Goal: Task Accomplishment & Management: Use online tool/utility

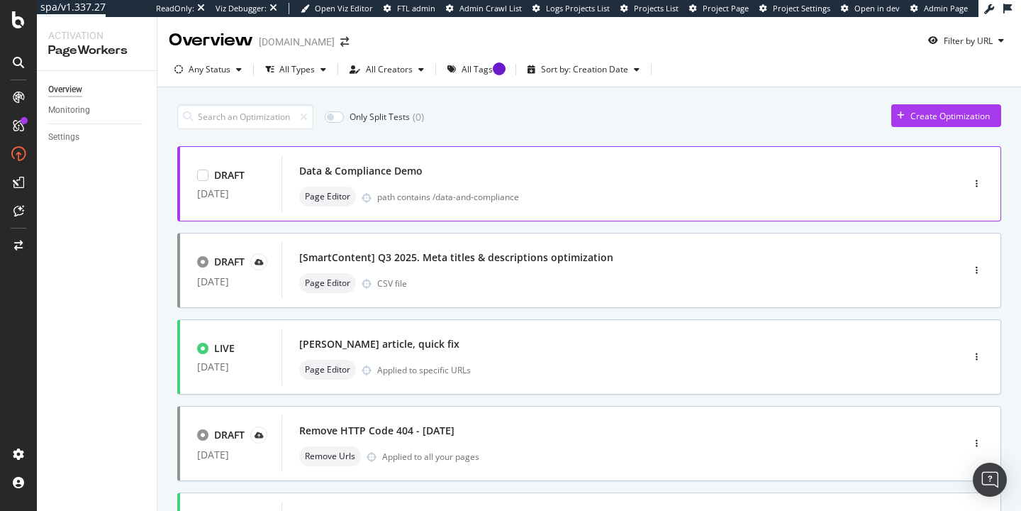
click at [440, 179] on div "Data & Compliance Demo" at bounding box center [600, 171] width 603 height 20
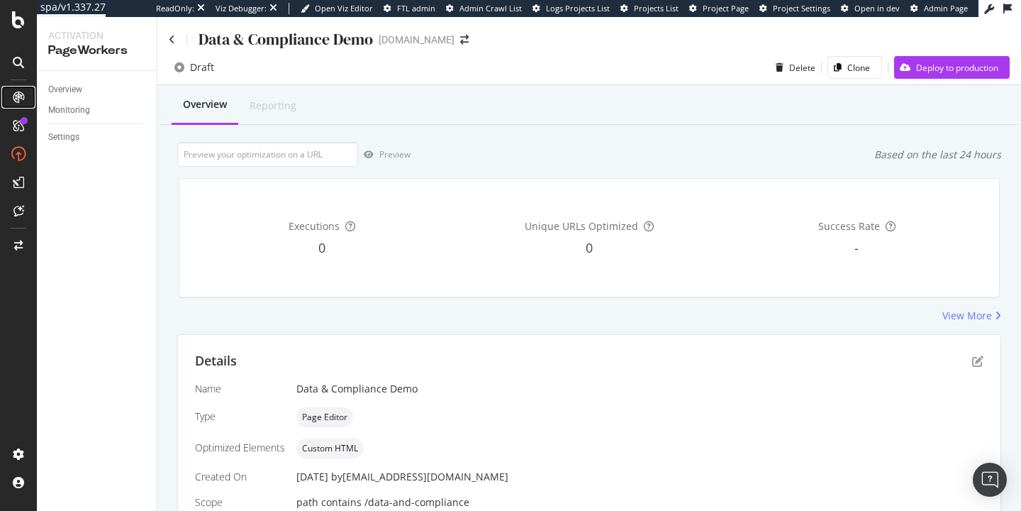
click at [19, 92] on icon at bounding box center [18, 96] width 11 height 11
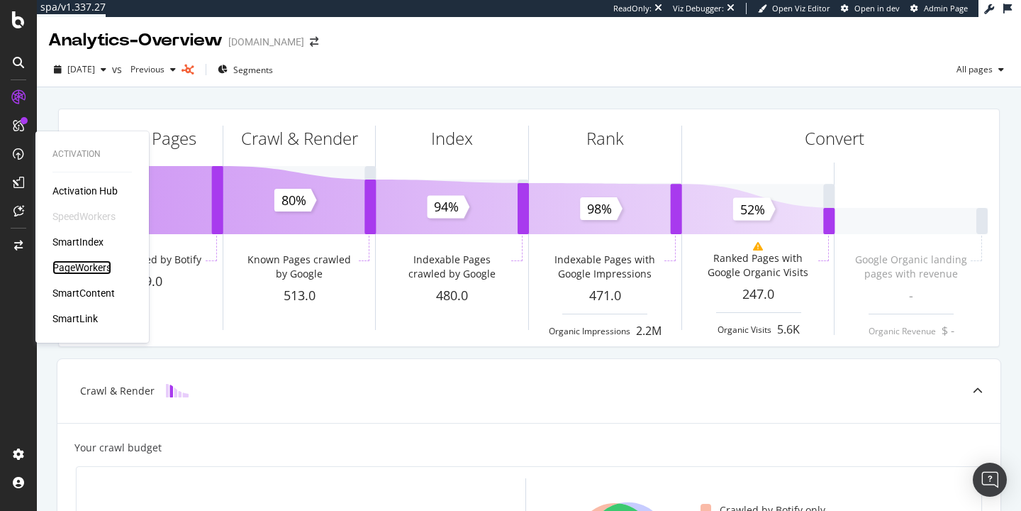
click at [79, 265] on div "PageWorkers" at bounding box center [81, 267] width 59 height 14
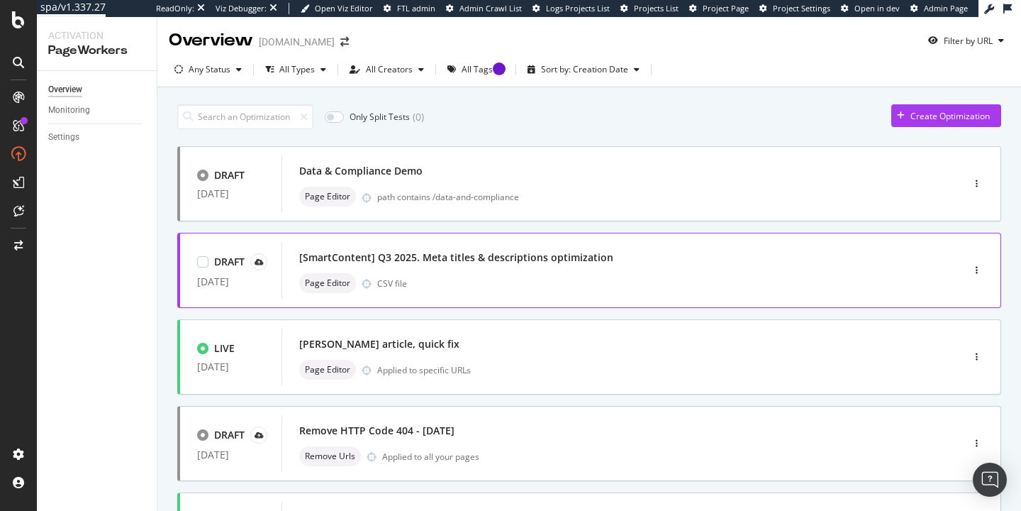
click at [425, 278] on div "Page Editor CSV file" at bounding box center [600, 283] width 603 height 20
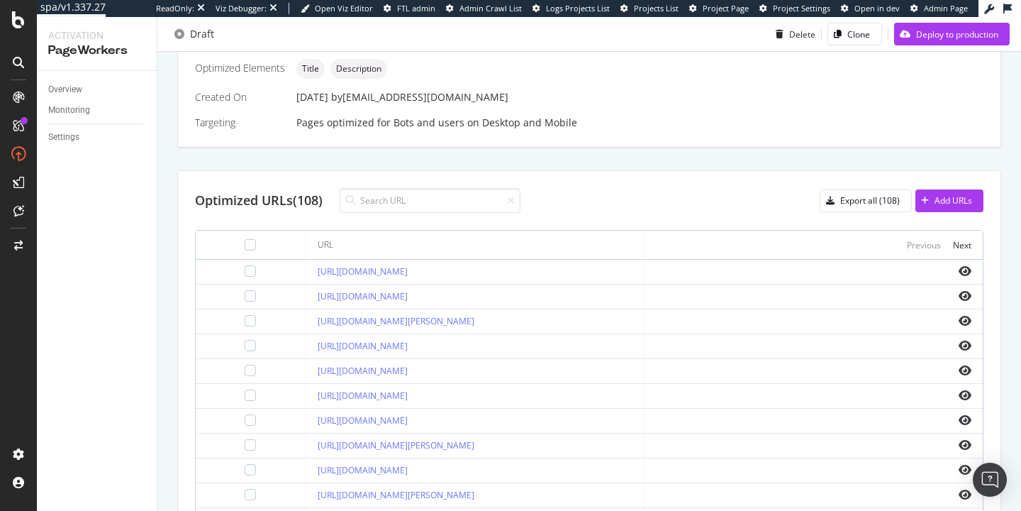
scroll to position [406, 0]
click at [939, 38] on div "Deploy to production" at bounding box center [957, 34] width 82 height 12
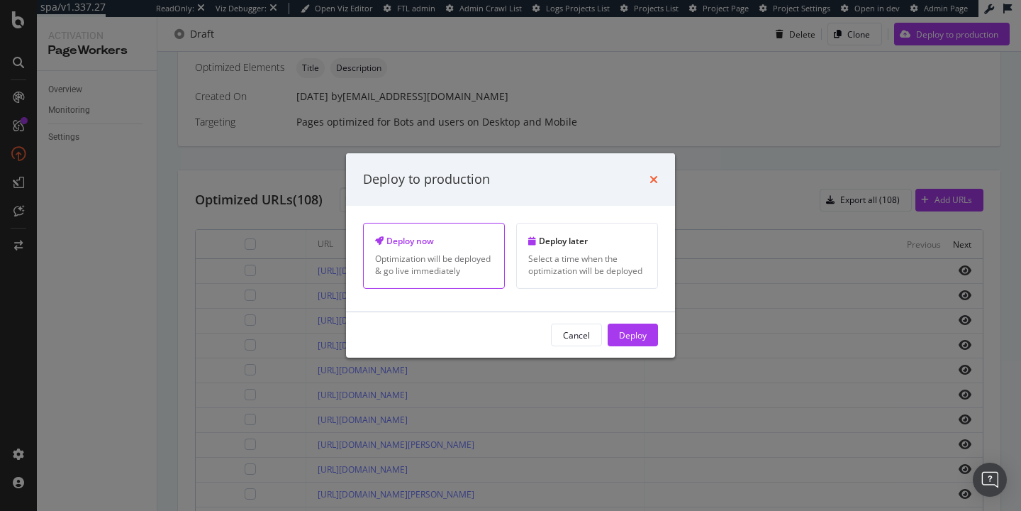
click at [652, 179] on icon "times" at bounding box center [654, 179] width 9 height 11
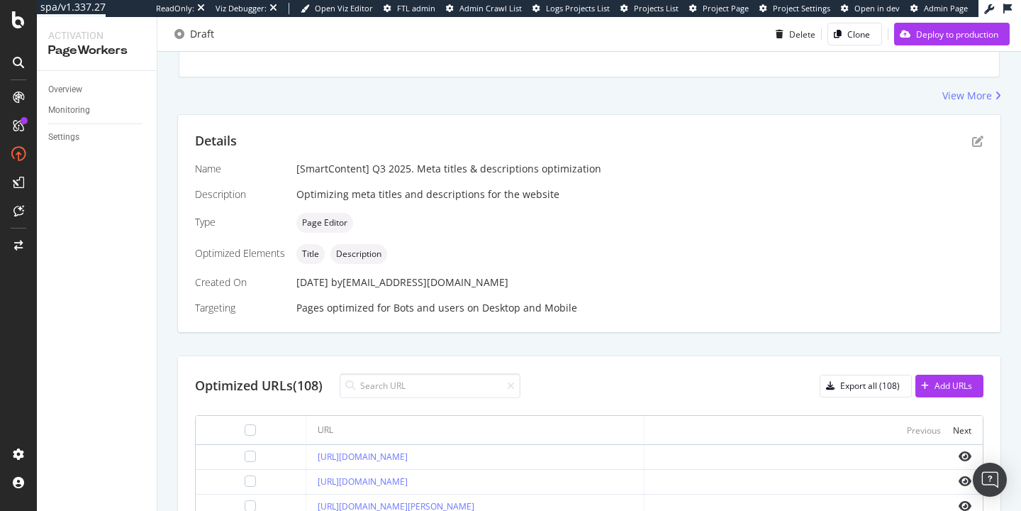
scroll to position [243, 0]
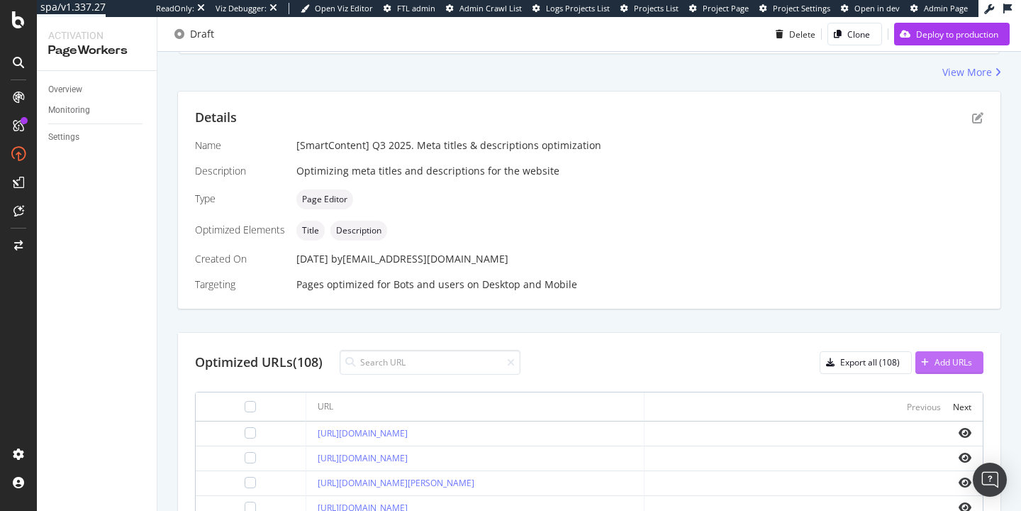
click at [931, 359] on div "button" at bounding box center [924, 362] width 19 height 9
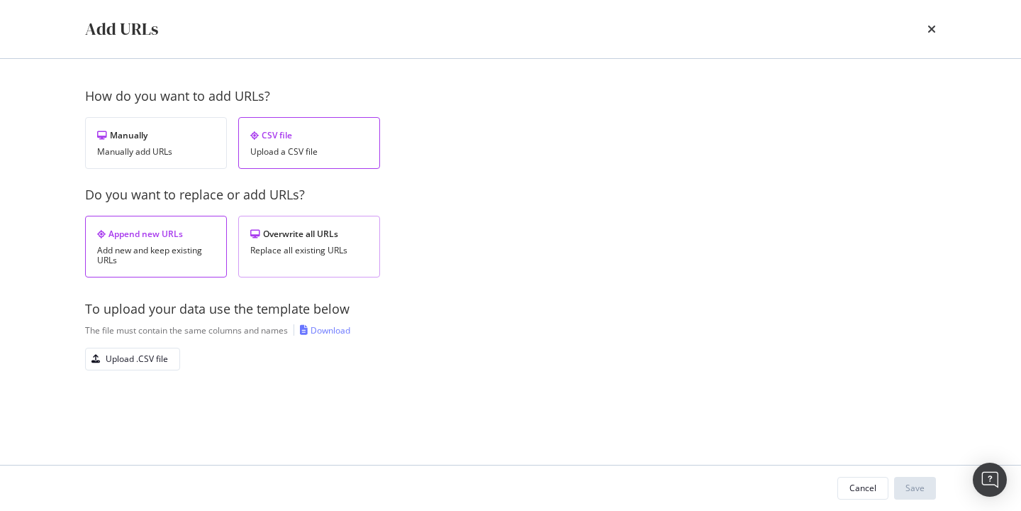
click at [283, 245] on div "Replace all existing URLs" at bounding box center [309, 250] width 118 height 10
click at [167, 245] on div "Add new and keep existing URLs" at bounding box center [156, 255] width 118 height 20
click at [145, 357] on div "Upload .CSV file" at bounding box center [137, 358] width 62 height 12
click at [861, 484] on div "Cancel" at bounding box center [862, 487] width 27 height 12
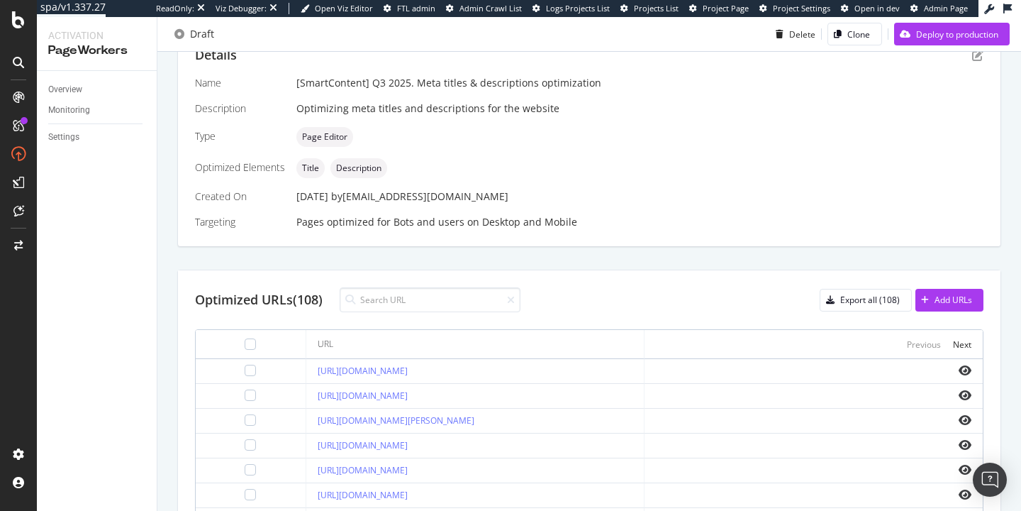
scroll to position [520, 0]
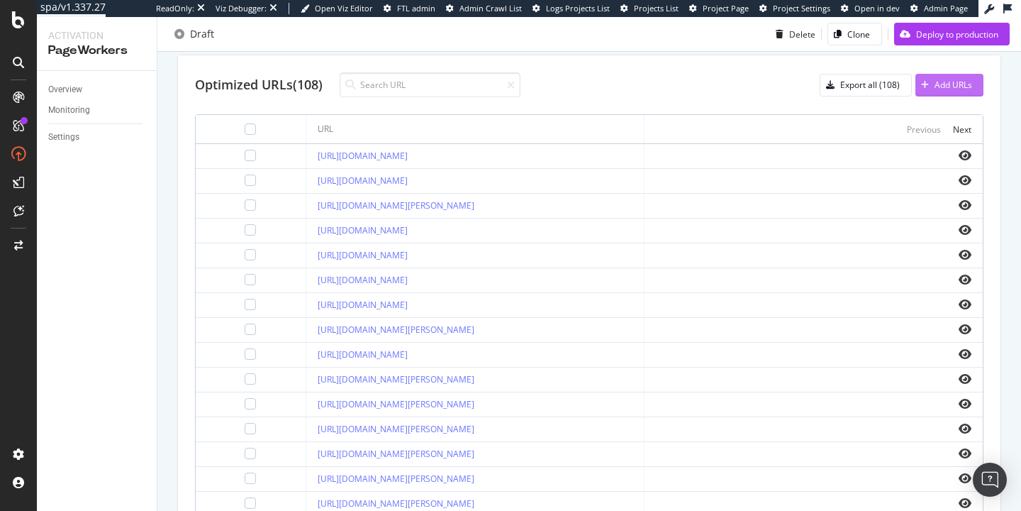
click at [932, 88] on div "button" at bounding box center [924, 85] width 19 height 9
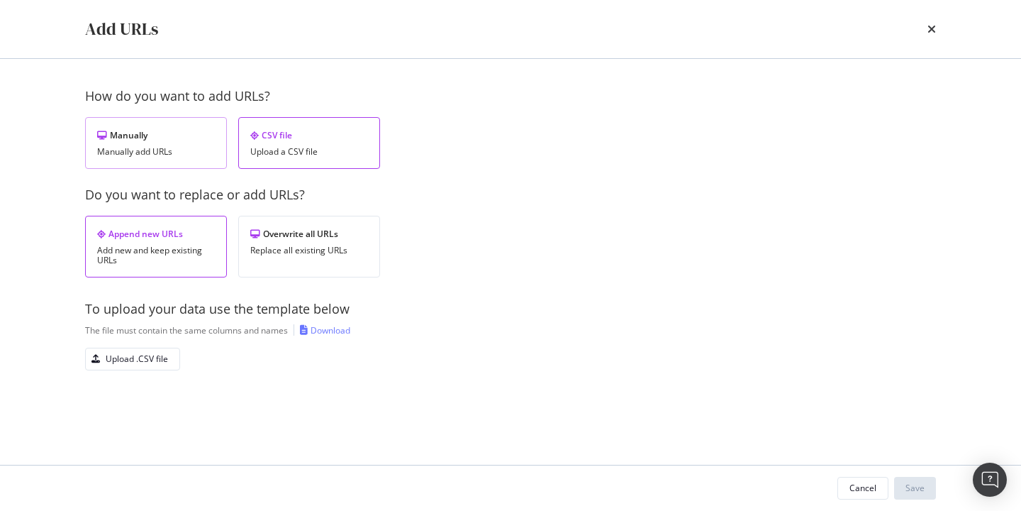
click at [130, 141] on div "Manually Manually add URLs" at bounding box center [156, 143] width 142 height 52
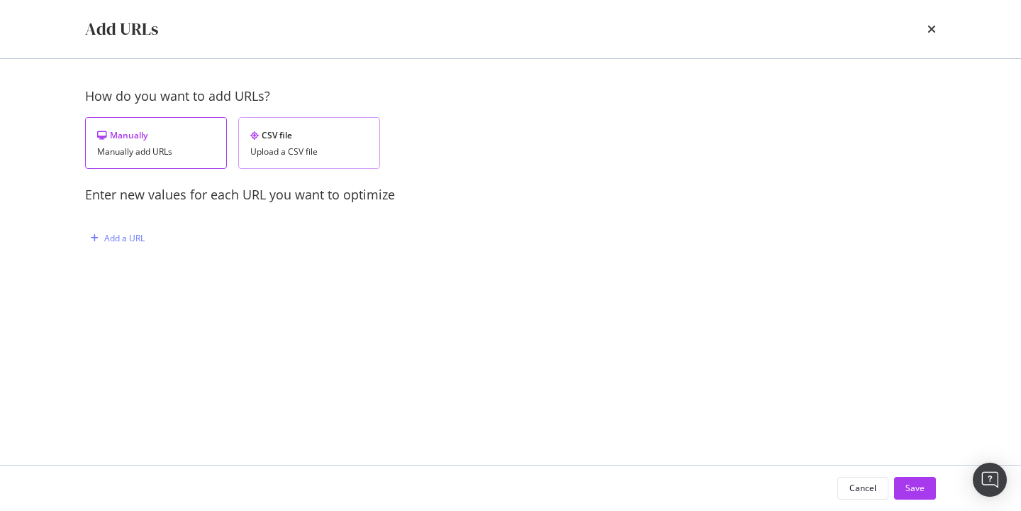
click at [273, 143] on div "CSV file Upload a CSV file" at bounding box center [309, 143] width 142 height 52
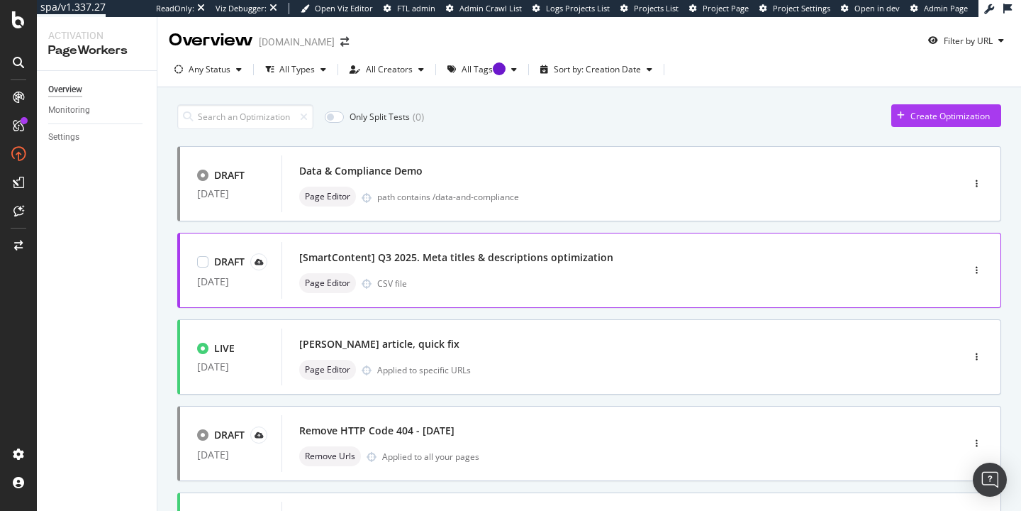
click at [457, 279] on div "Page Editor CSV file" at bounding box center [600, 283] width 603 height 20
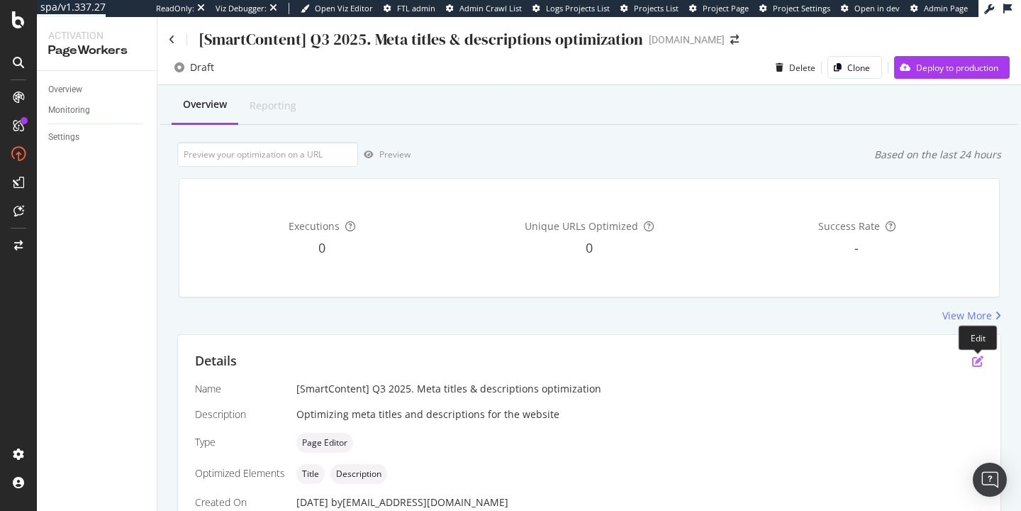
click at [979, 365] on icon "pen-to-square" at bounding box center [977, 360] width 11 height 11
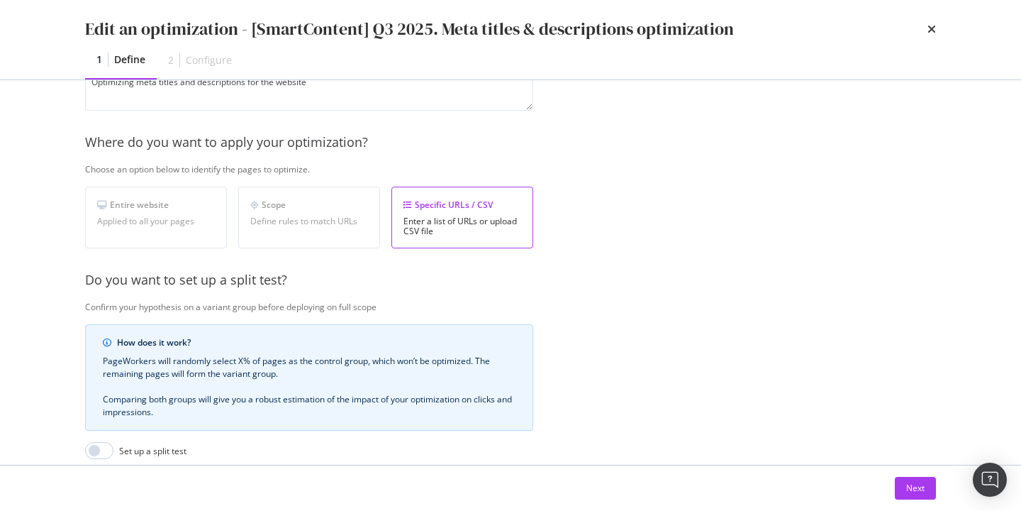
scroll to position [342, 0]
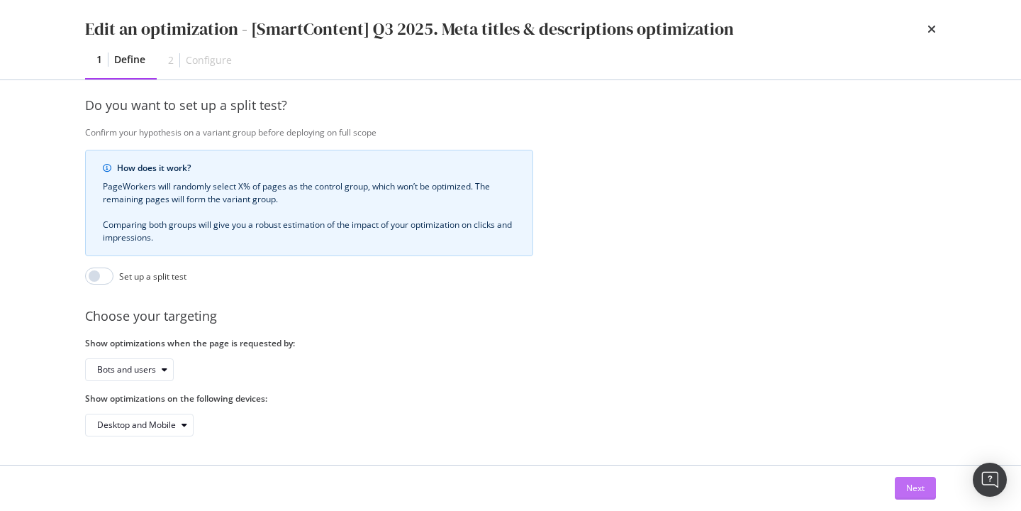
click at [915, 479] on div "Next" at bounding box center [915, 487] width 18 height 21
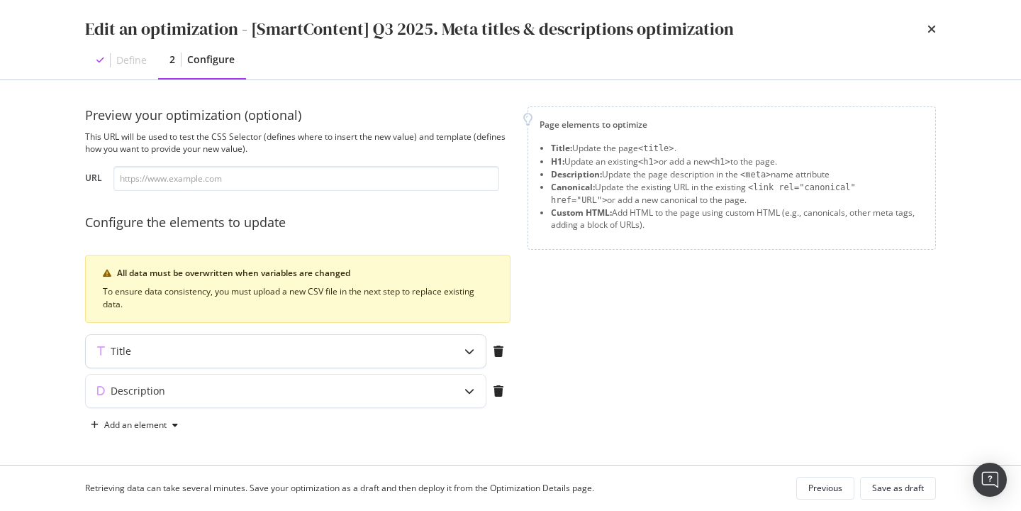
click at [423, 350] on div "Title" at bounding box center [258, 351] width 344 height 14
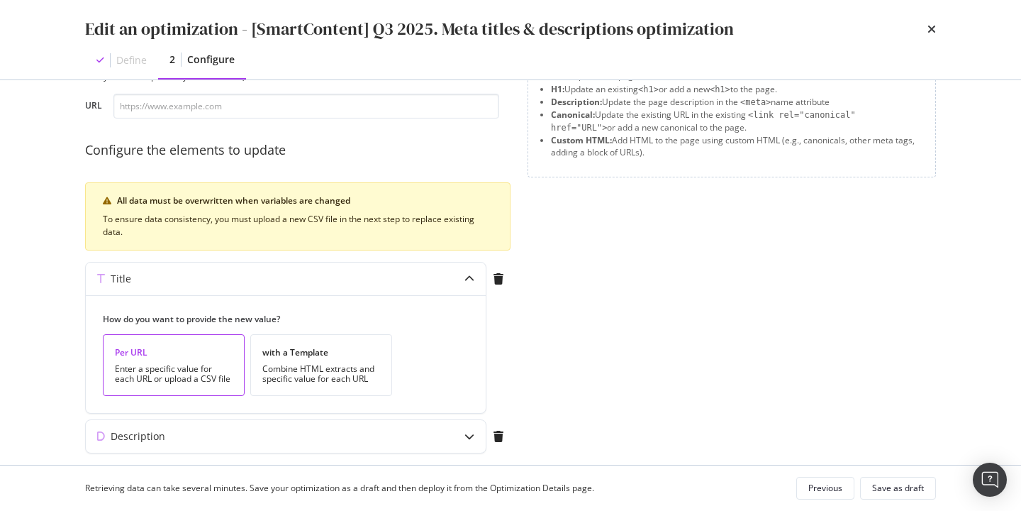
scroll to position [113, 0]
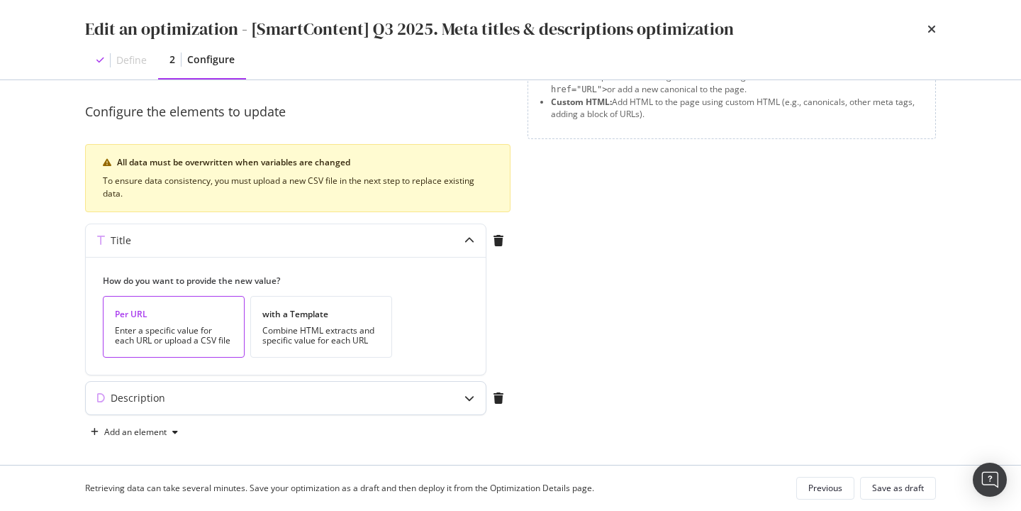
click at [162, 408] on div "Description" at bounding box center [286, 397] width 400 height 33
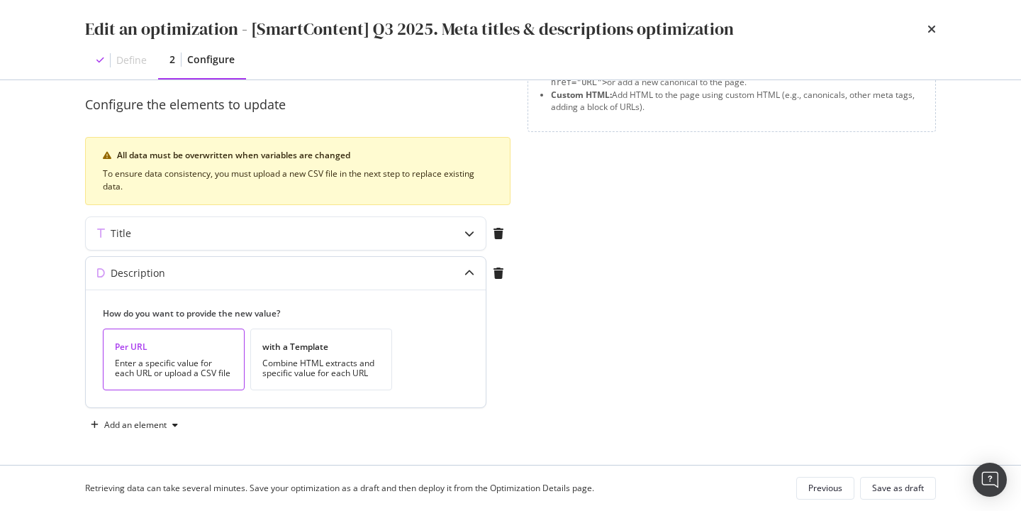
scroll to position [118, 0]
click at [139, 423] on div "Add an element" at bounding box center [135, 426] width 62 height 9
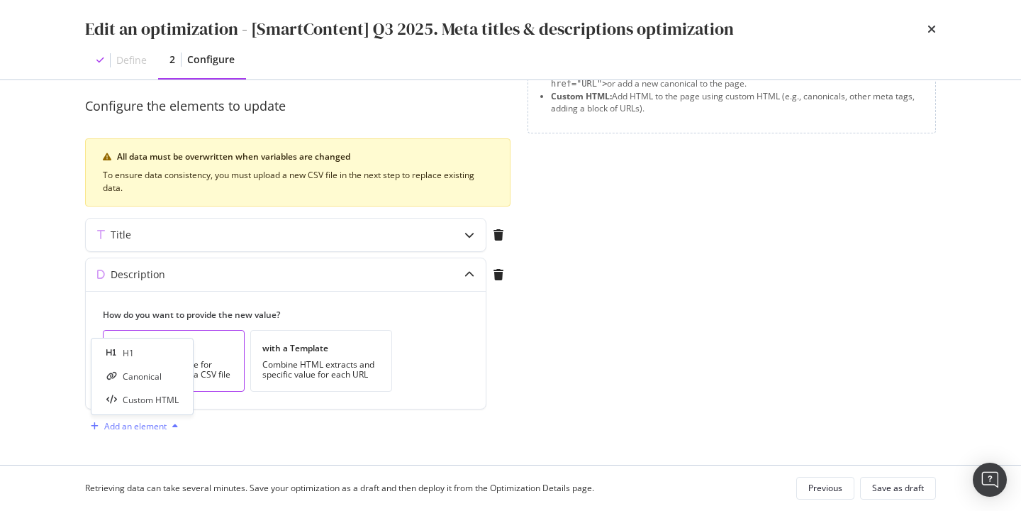
click at [139, 423] on div "Add an element" at bounding box center [135, 426] width 62 height 9
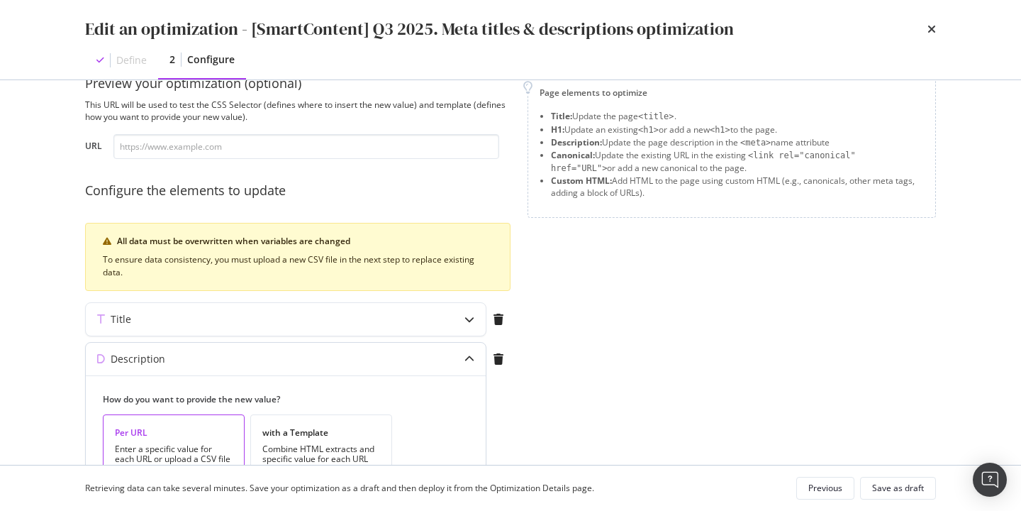
scroll to position [40, 0]
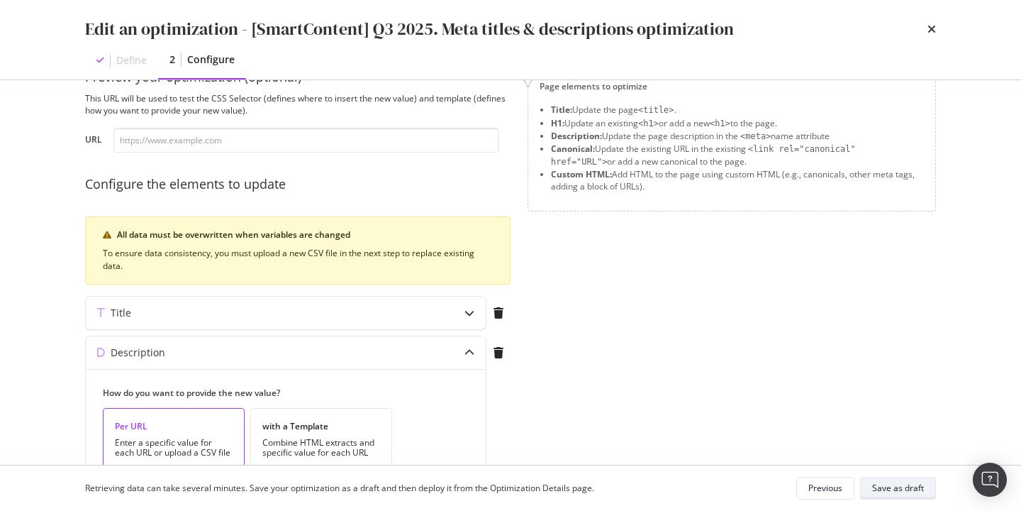
click at [896, 485] on div "Save as draft" at bounding box center [898, 487] width 52 height 12
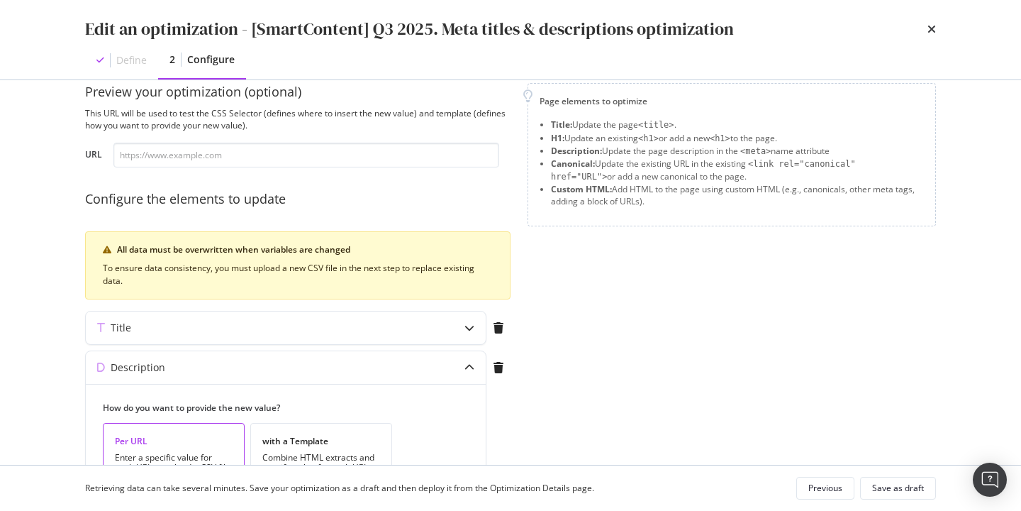
scroll to position [27, 0]
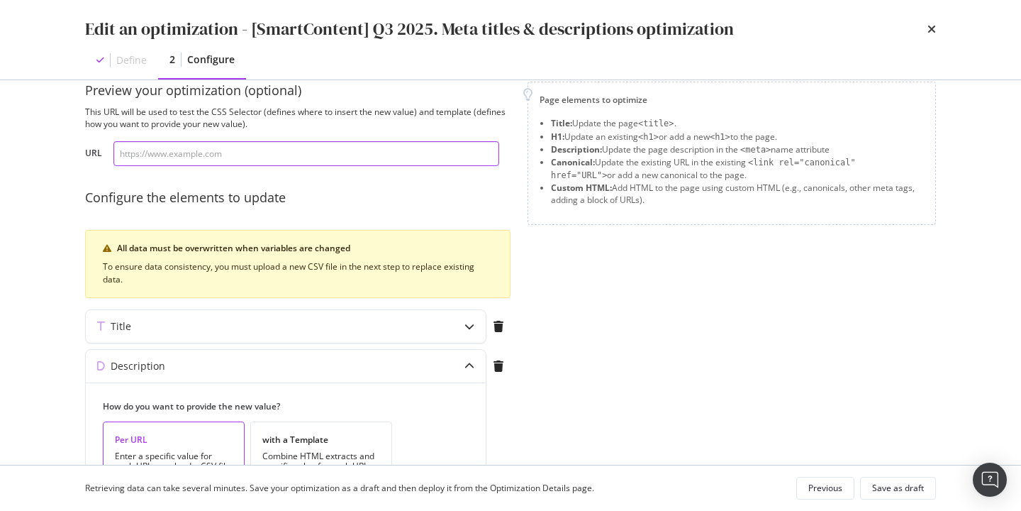
click at [257, 153] on input "modal" at bounding box center [306, 153] width 386 height 25
paste input "[URL][DOMAIN_NAME]"
type input "[URL][DOMAIN_NAME]"
click at [551, 248] on div "Page elements to optimize Title: Update the page <title> . H1: Update an existi…" at bounding box center [732, 305] width 408 height 447
click at [201, 327] on div "Title" at bounding box center [258, 326] width 344 height 14
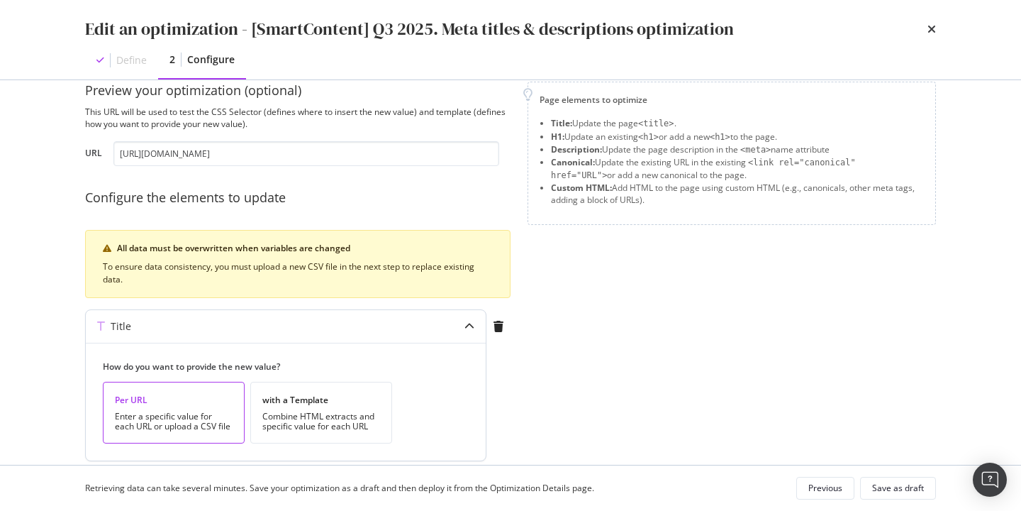
scroll to position [120, 0]
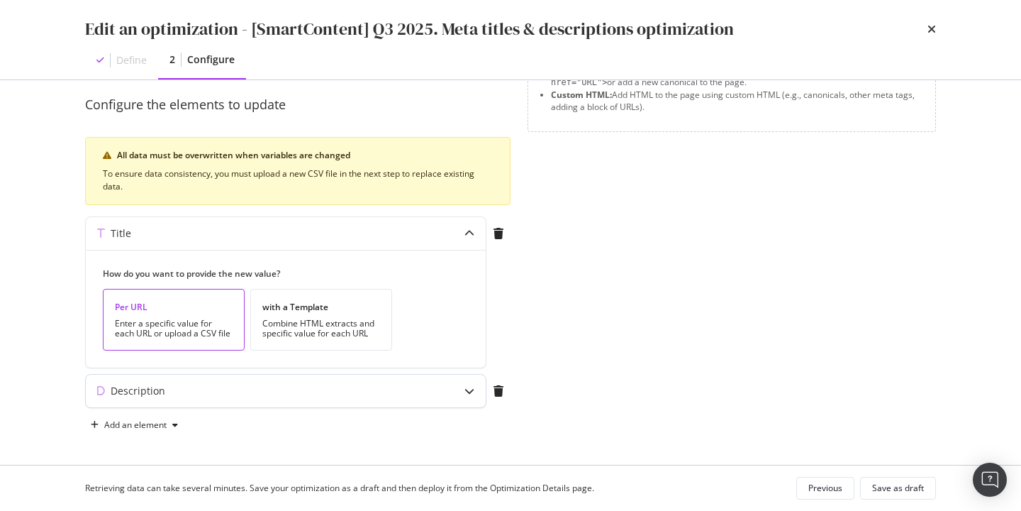
click at [234, 384] on div "Description" at bounding box center [258, 391] width 344 height 14
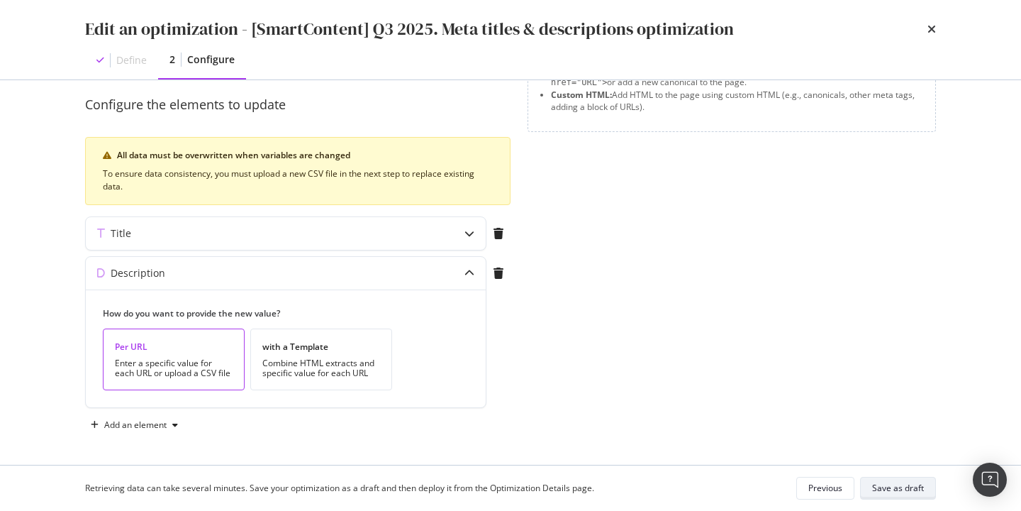
click at [888, 496] on div "Save as draft" at bounding box center [898, 488] width 52 height 20
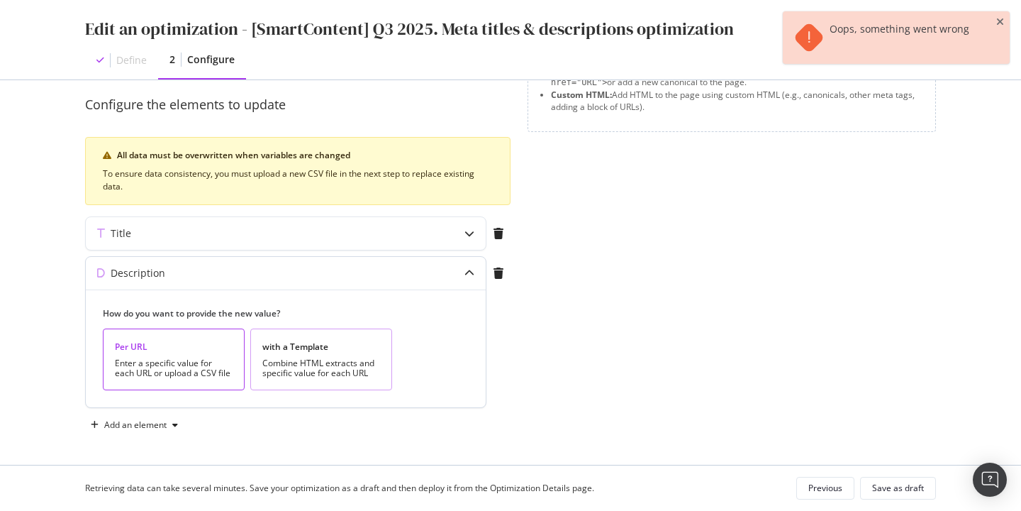
click at [300, 337] on div "with a Template Combine HTML extracts and specific value for each URL" at bounding box center [321, 359] width 142 height 62
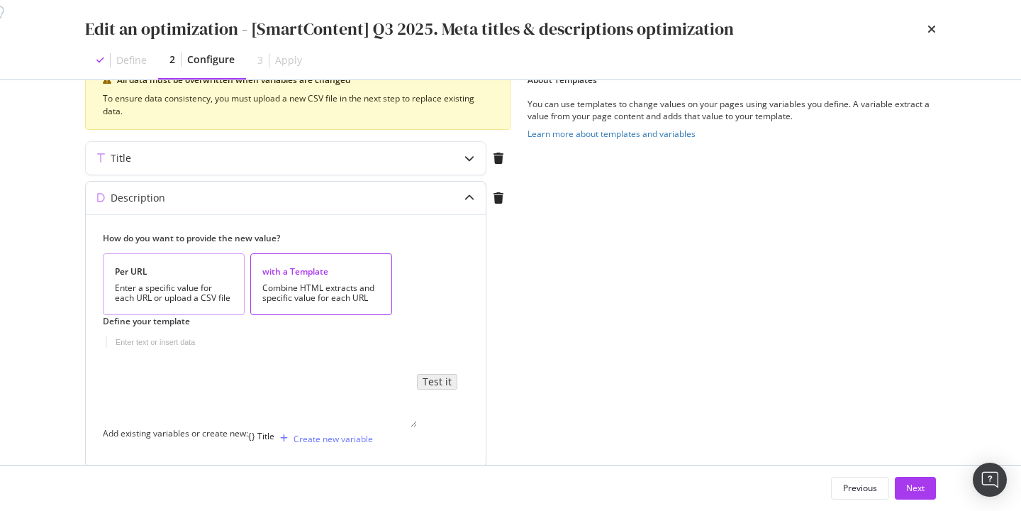
click at [219, 285] on div "Enter a specific value for each URL or upload a CSV file" at bounding box center [174, 293] width 118 height 20
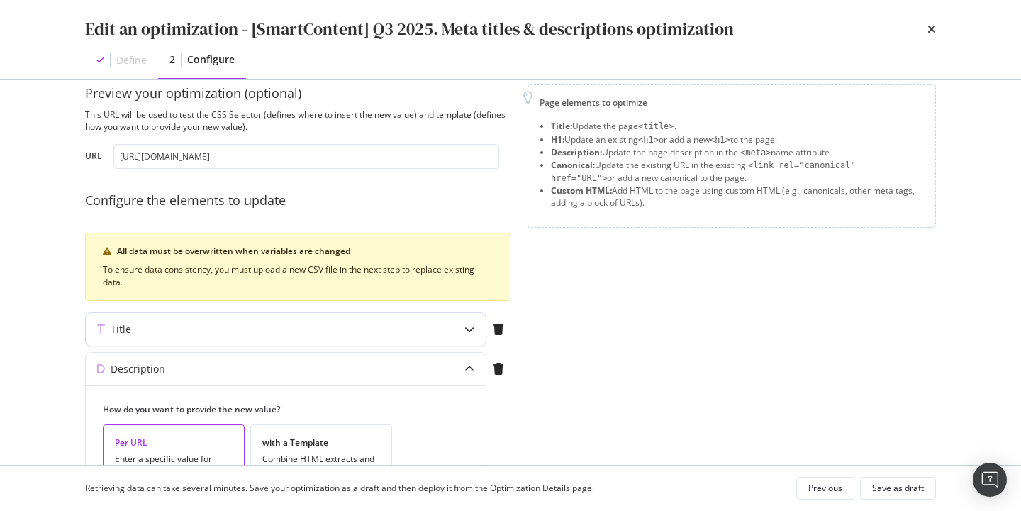
scroll to position [0, 0]
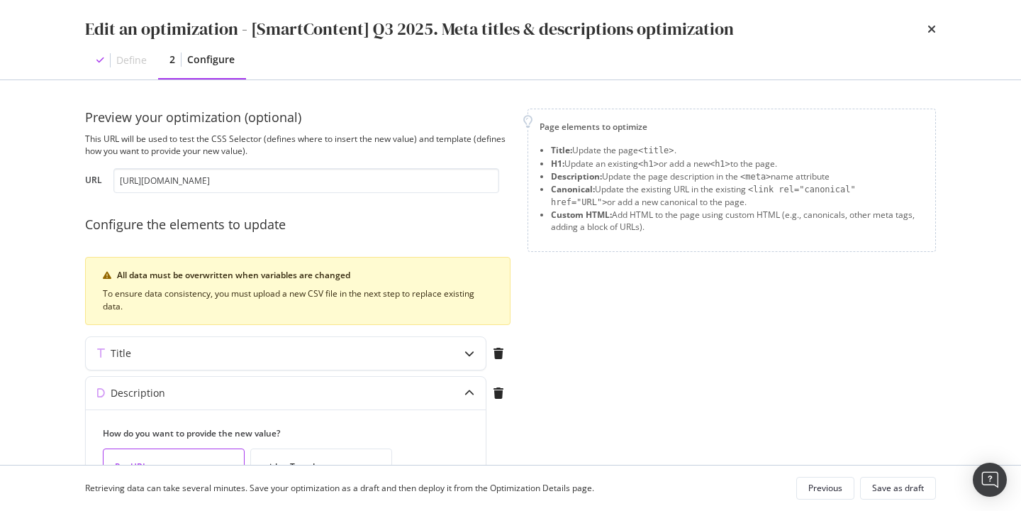
click at [127, 71] on div "Define" at bounding box center [121, 60] width 73 height 37
click at [925, 26] on div "Edit an optimization - [SmartContent] Q3 2025. Meta titles & descriptions optim…" at bounding box center [510, 29] width 851 height 24
click at [927, 31] on div "Edit an optimization - [SmartContent] Q3 2025. Meta titles & descriptions optim…" at bounding box center [510, 29] width 851 height 24
click at [935, 28] on icon "times" at bounding box center [931, 28] width 9 height 11
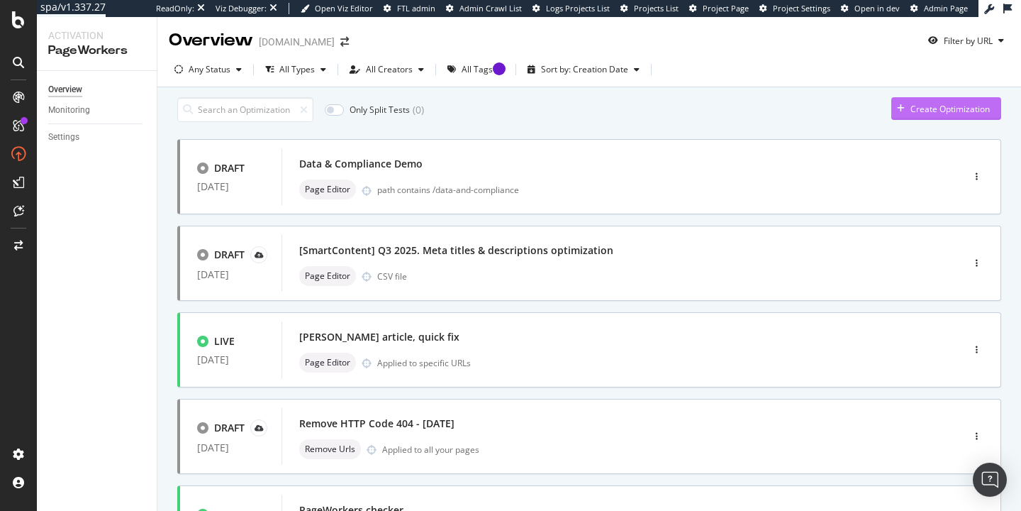
click at [912, 115] on div "Create Optimization" at bounding box center [949, 109] width 79 height 12
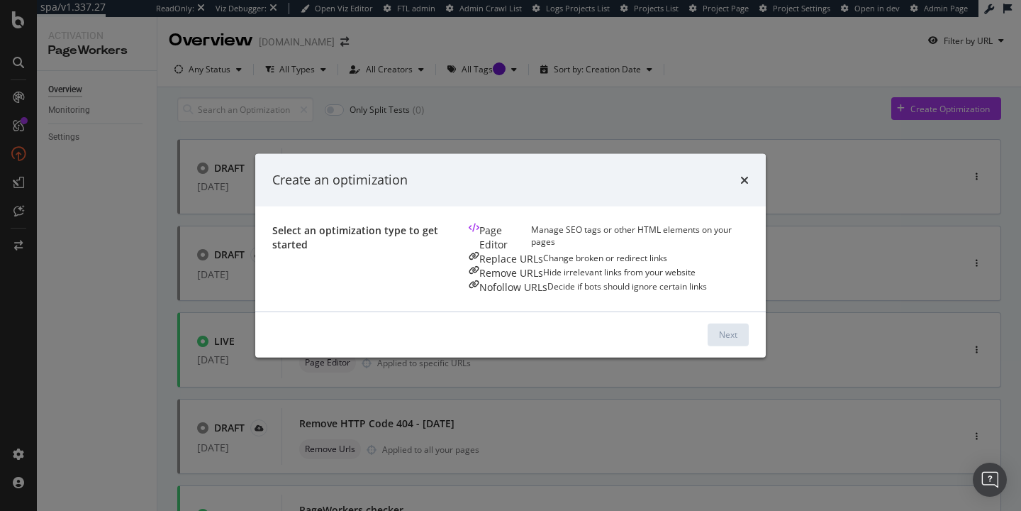
click at [749, 171] on div "Create an optimization" at bounding box center [510, 180] width 477 height 18
click at [749, 174] on icon "times" at bounding box center [744, 179] width 9 height 11
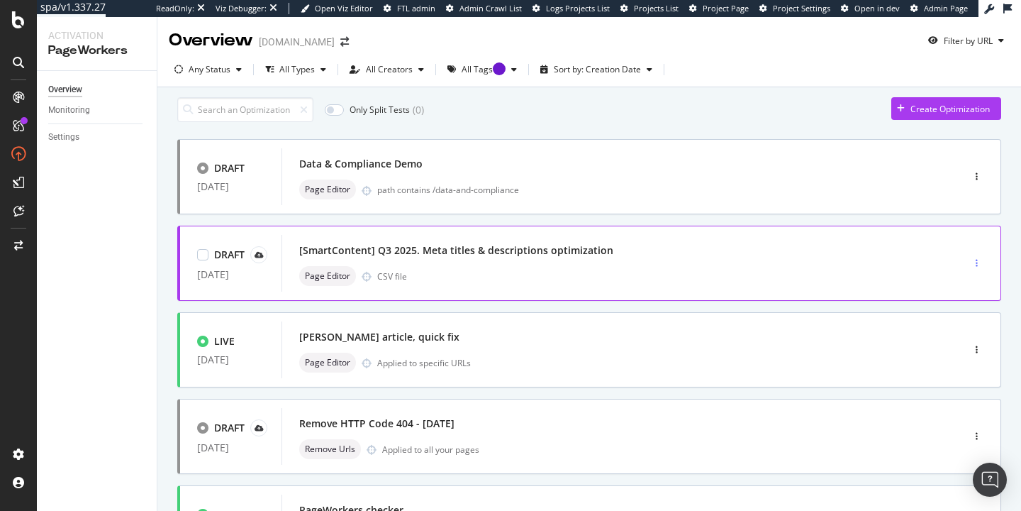
click at [974, 267] on div "button" at bounding box center [976, 263] width 13 height 9
click at [947, 370] on div "Delete" at bounding box center [953, 368] width 66 height 18
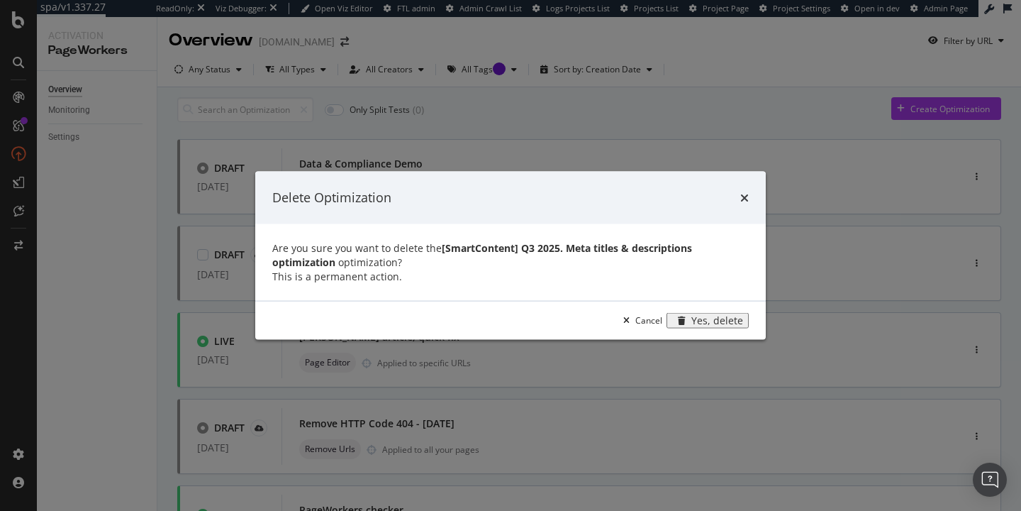
click at [743, 325] on div "Yes, delete" at bounding box center [717, 319] width 52 height 11
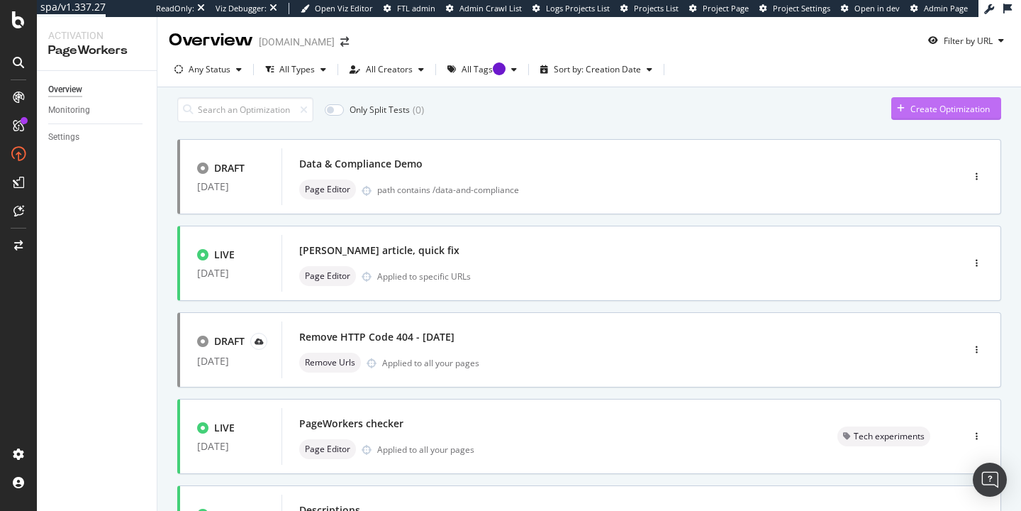
click at [915, 110] on div "Create Optimization" at bounding box center [949, 109] width 79 height 12
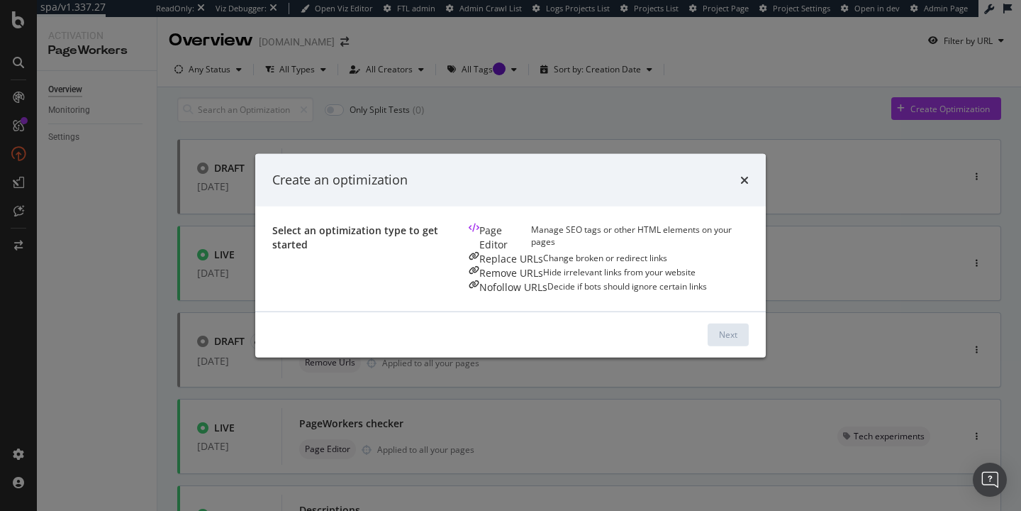
click at [543, 265] on div "Change broken or redirect links" at bounding box center [605, 258] width 124 height 14
click at [749, 171] on div "times" at bounding box center [744, 180] width 9 height 18
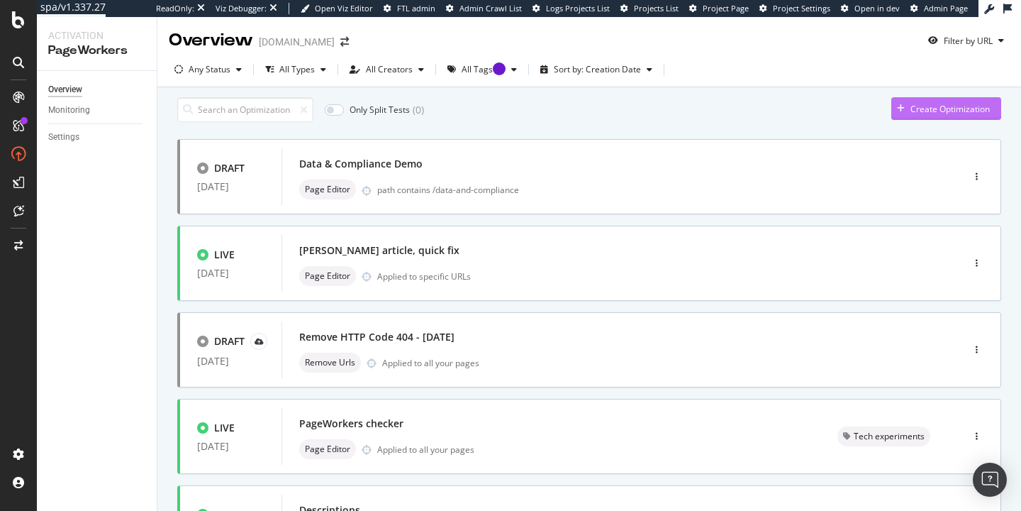
click at [913, 119] on div "Create Optimization" at bounding box center [940, 108] width 99 height 21
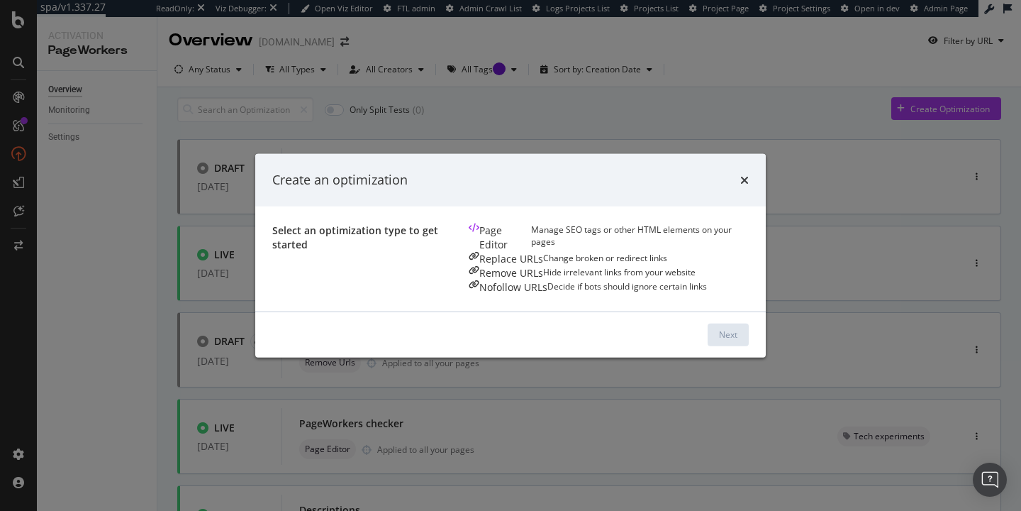
click at [469, 251] on div "Page Editor Manage SEO tags or other HTML elements on your pages" at bounding box center [609, 237] width 280 height 28
click at [737, 340] on div "Next" at bounding box center [728, 334] width 18 height 12
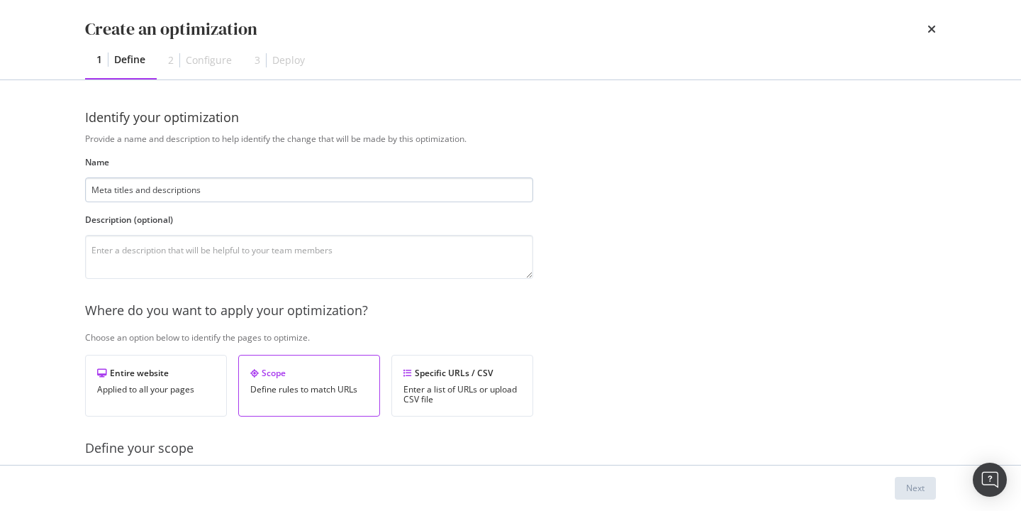
click at [91, 189] on input "Meta titles and descriptions" at bounding box center [309, 189] width 448 height 25
click at [150, 189] on input "Q3 2025. Test Meta titles and descriptions" at bounding box center [309, 189] width 448 height 25
click at [152, 190] on input "Q3 2025. Test Meta titles and descriptions" at bounding box center [309, 189] width 448 height 25
type input "Q3 2025. Test meta titles and descriptions"
click at [290, 257] on textarea "modal" at bounding box center [309, 257] width 448 height 44
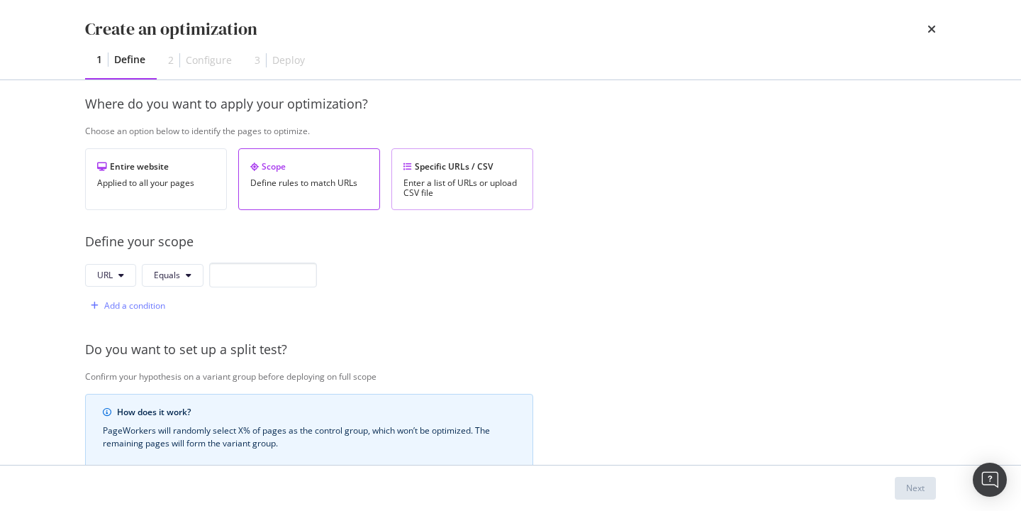
scroll to position [196, 0]
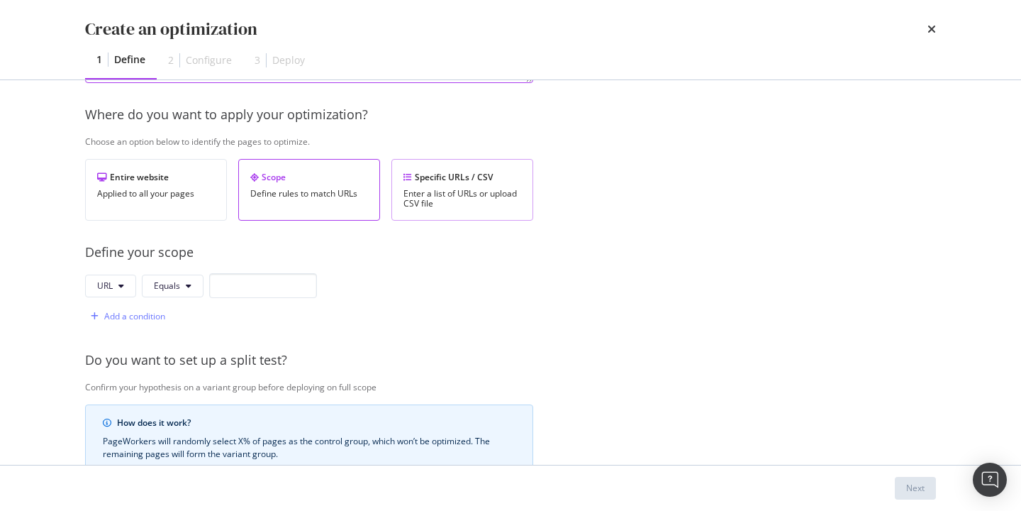
type textarea "No action verb meta titles test"
click at [451, 173] on div "Specific URLs / CSV" at bounding box center [462, 177] width 118 height 12
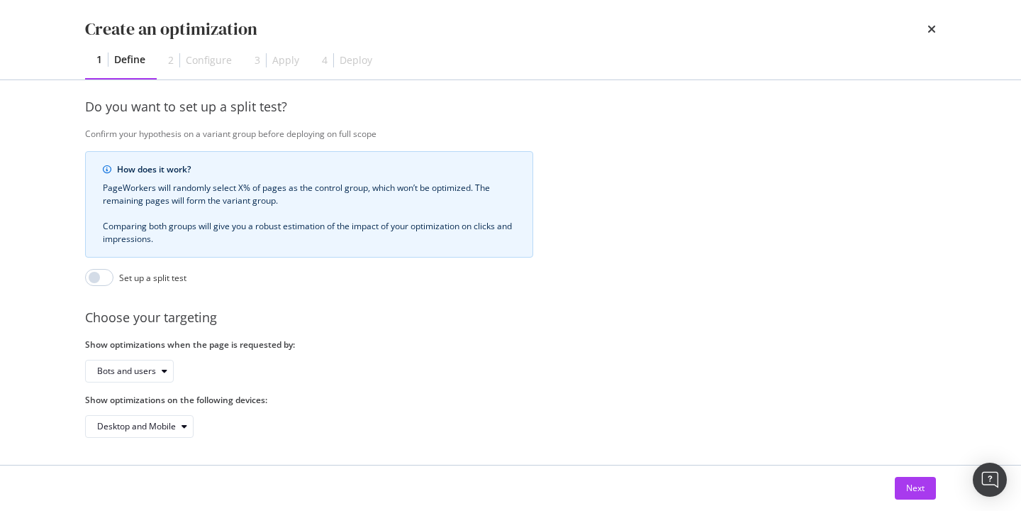
scroll to position [342, 0]
click at [103, 274] on input "modal" at bounding box center [99, 275] width 28 height 17
checkbox input "true"
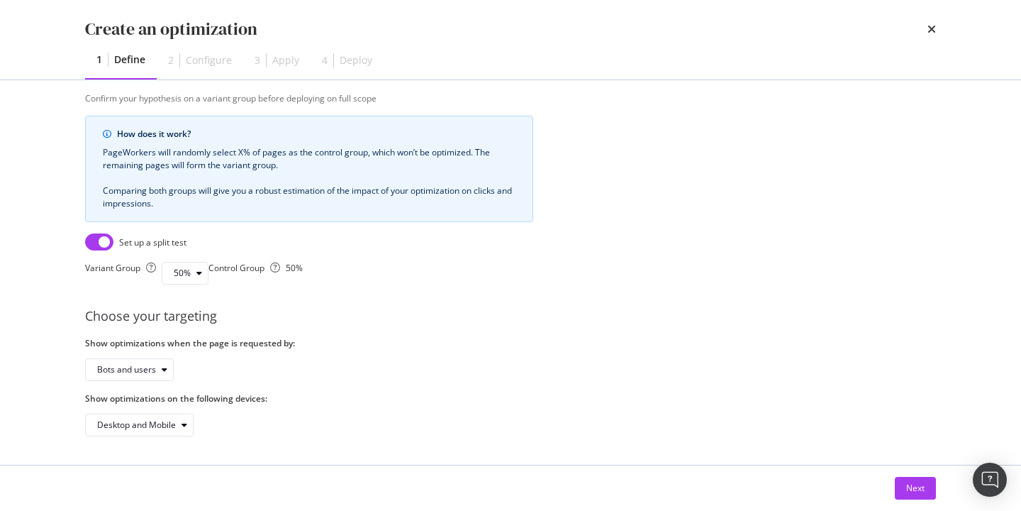
scroll to position [399, 0]
click at [932, 491] on button "Next" at bounding box center [915, 488] width 41 height 23
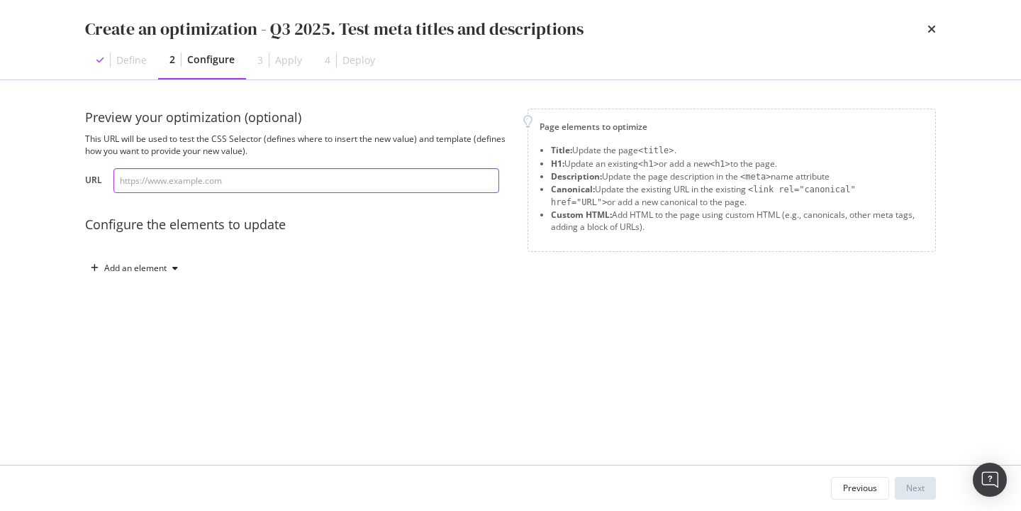
click at [218, 178] on input "modal" at bounding box center [306, 180] width 386 height 25
click at [355, 163] on div "Preview your optimization (optional) This URL will be used to test the CSS Sele…" at bounding box center [297, 150] width 425 height 84
click at [326, 179] on input "modal" at bounding box center [306, 180] width 386 height 25
paste input "[URL][DOMAIN_NAME]"
type input "[URL][DOMAIN_NAME]"
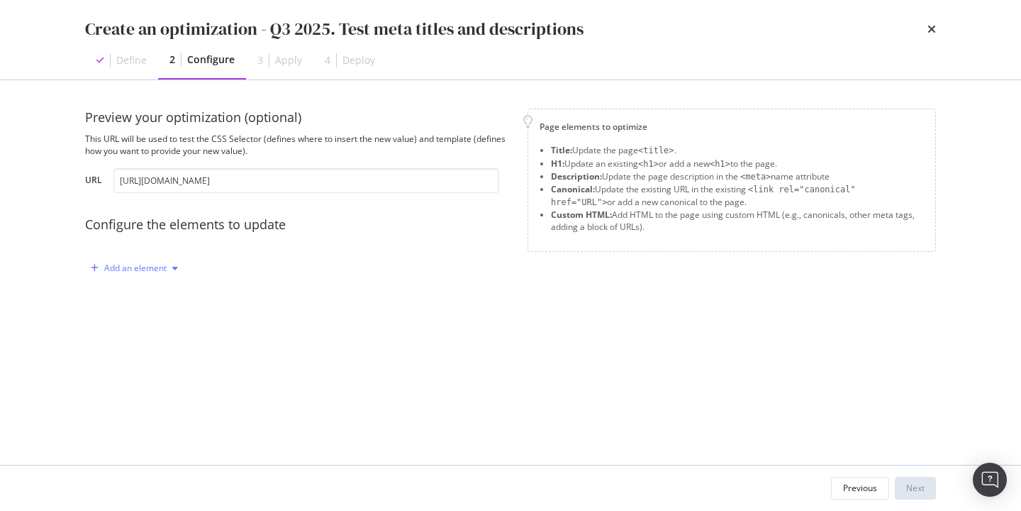
click at [168, 266] on div "modal" at bounding box center [175, 268] width 17 height 9
click at [147, 298] on div "Title" at bounding box center [142, 295] width 96 height 18
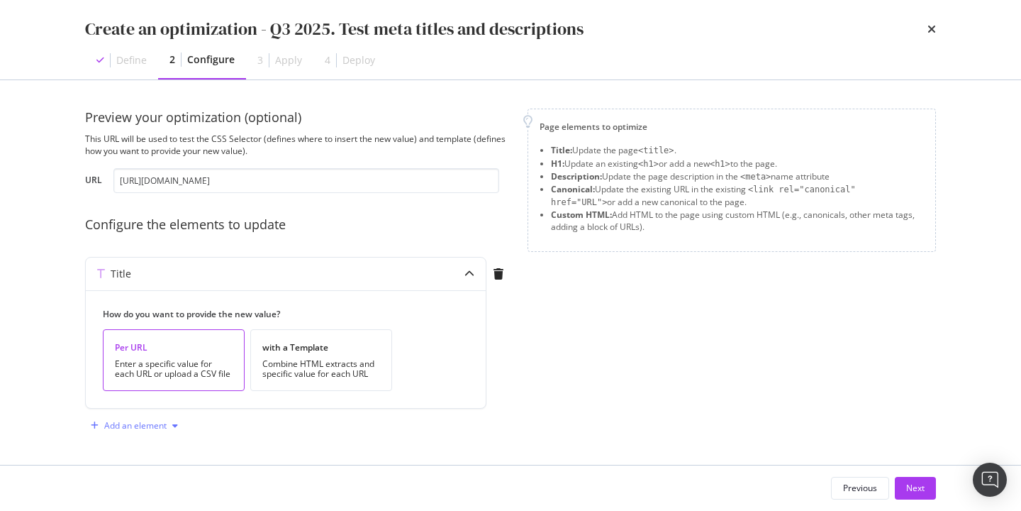
click at [150, 424] on div "Add an element" at bounding box center [135, 425] width 62 height 9
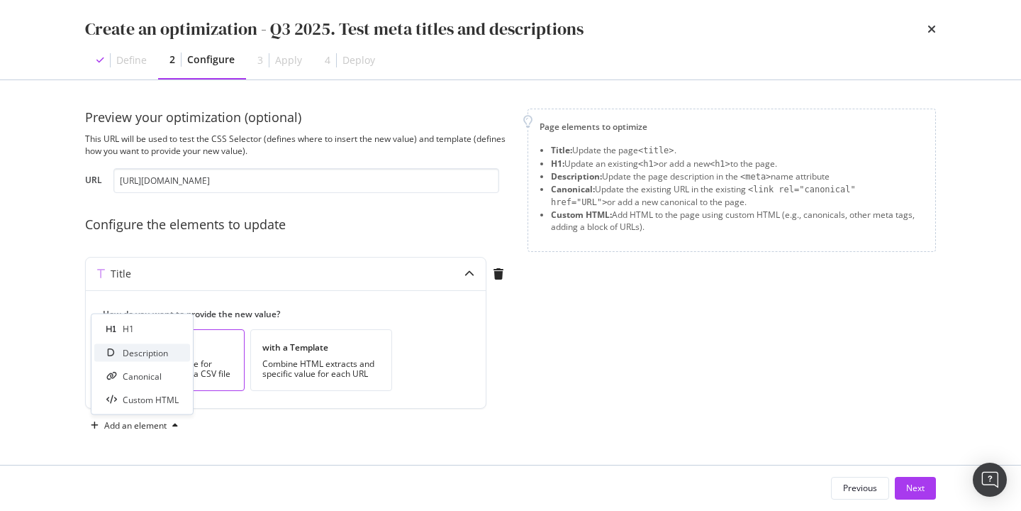
click at [131, 353] on div "Description" at bounding box center [145, 352] width 45 height 12
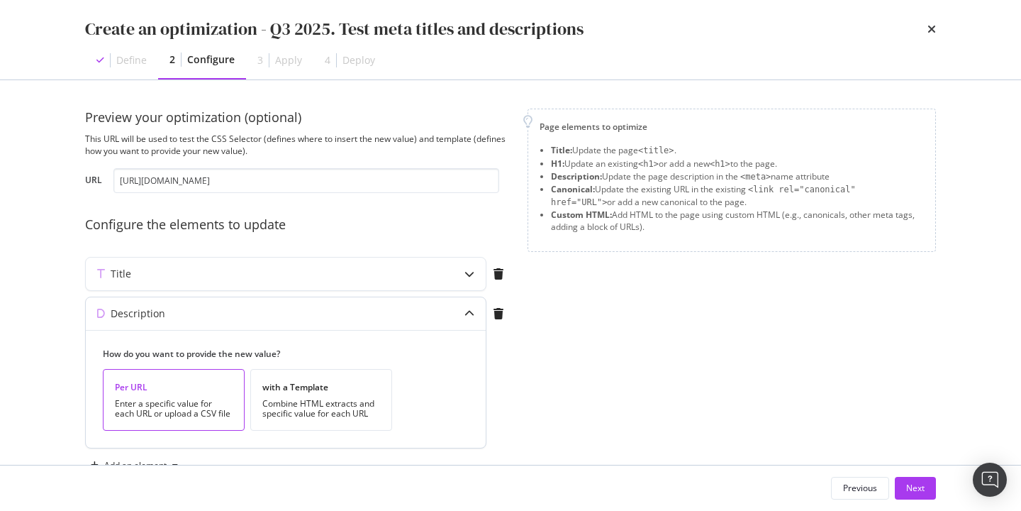
scroll to position [40, 0]
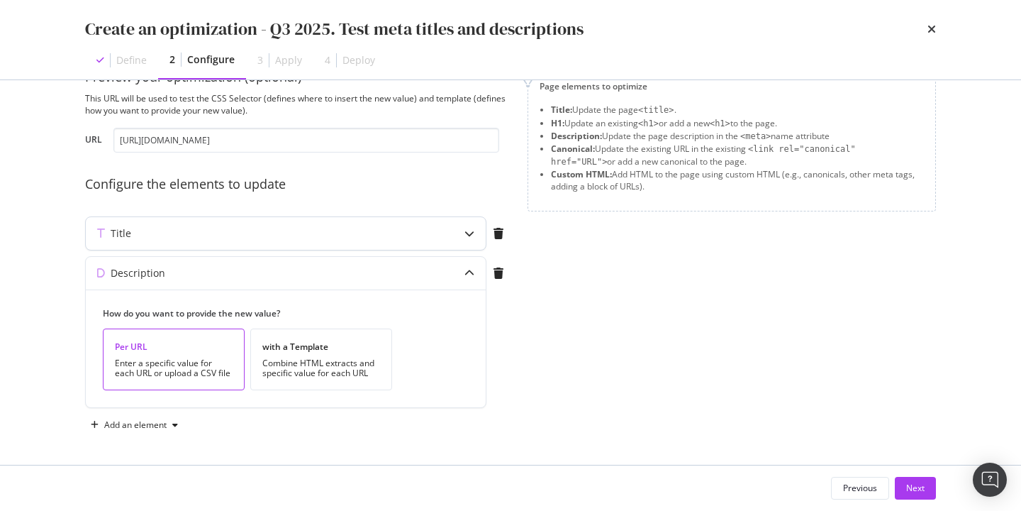
click at [261, 236] on div "Title" at bounding box center [258, 233] width 344 height 14
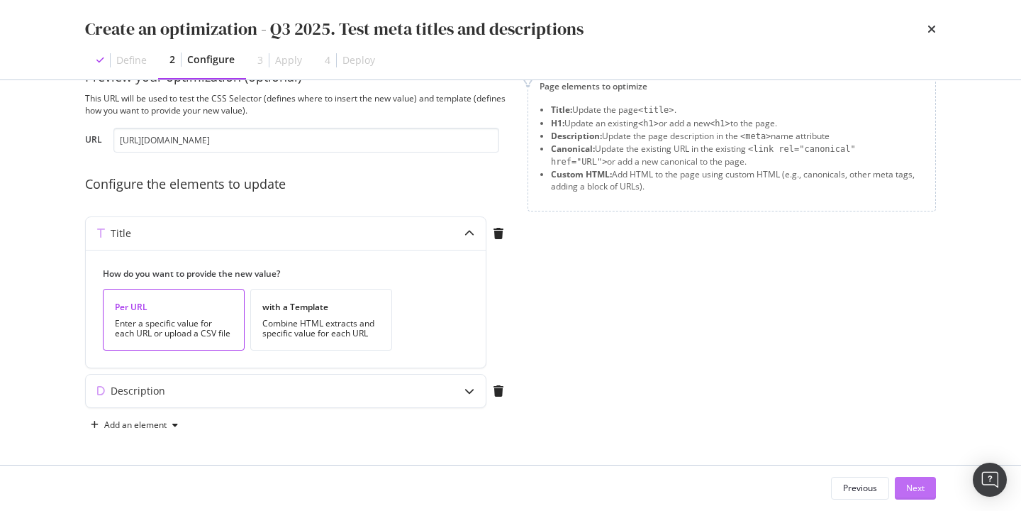
click at [904, 490] on button "Next" at bounding box center [915, 488] width 41 height 23
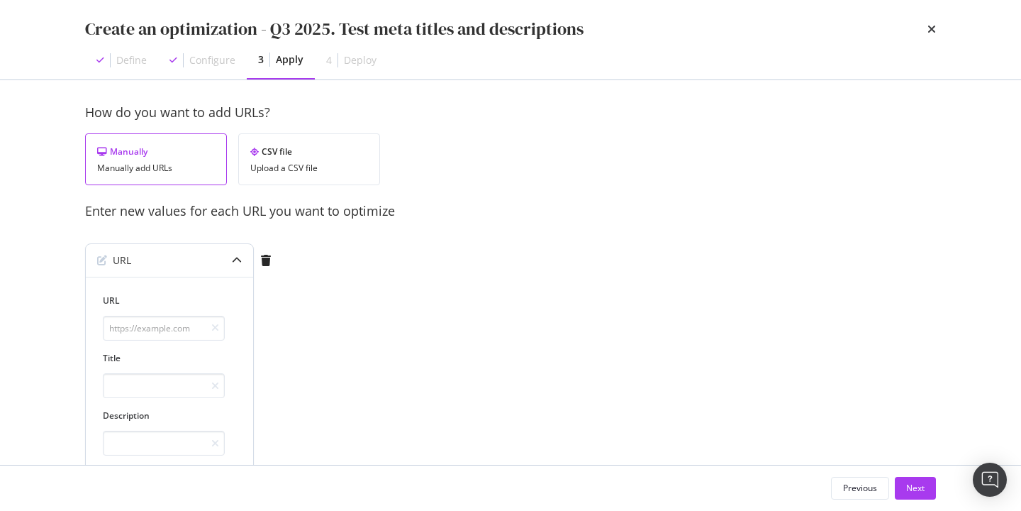
scroll to position [0, 0]
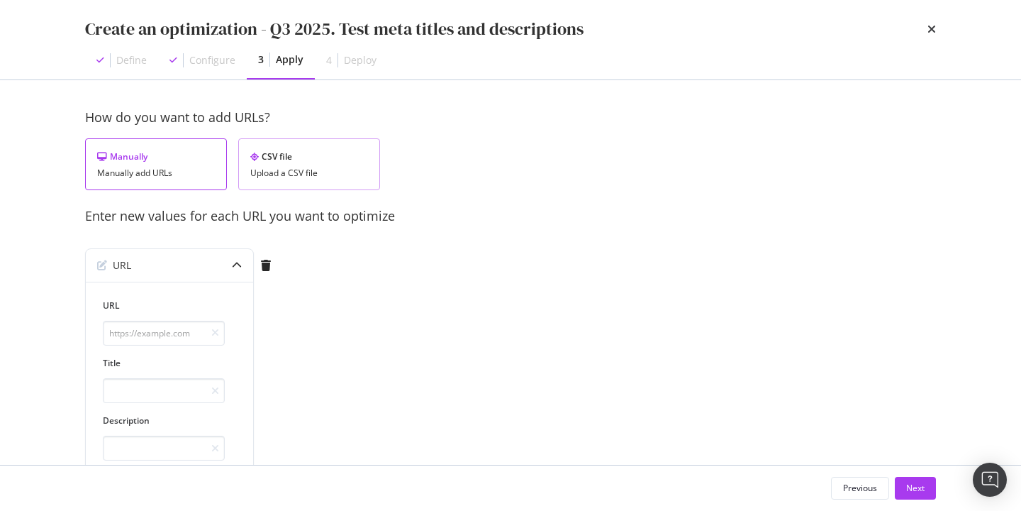
click at [303, 186] on div "CSV file Upload a CSV file" at bounding box center [309, 164] width 142 height 52
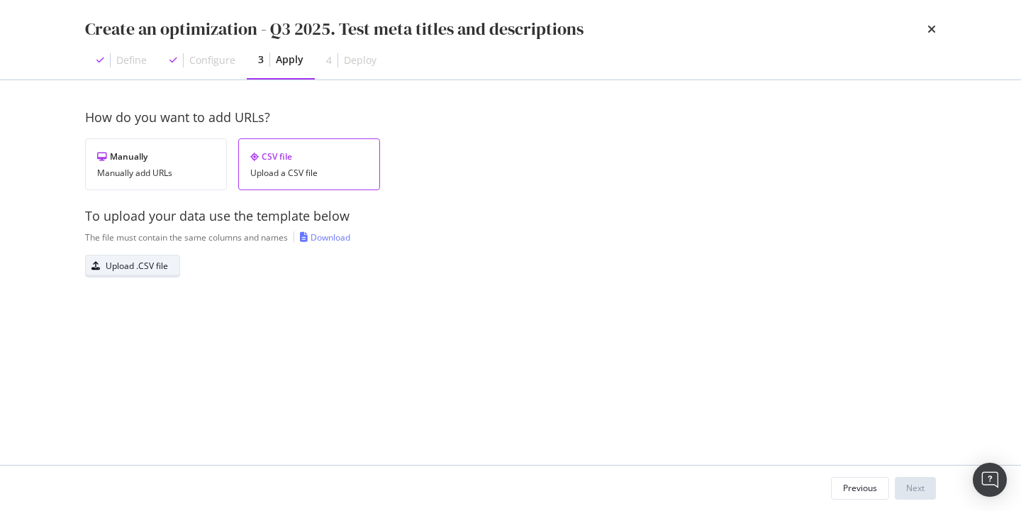
click at [134, 275] on div "Upload .CSV file" at bounding box center [127, 266] width 82 height 20
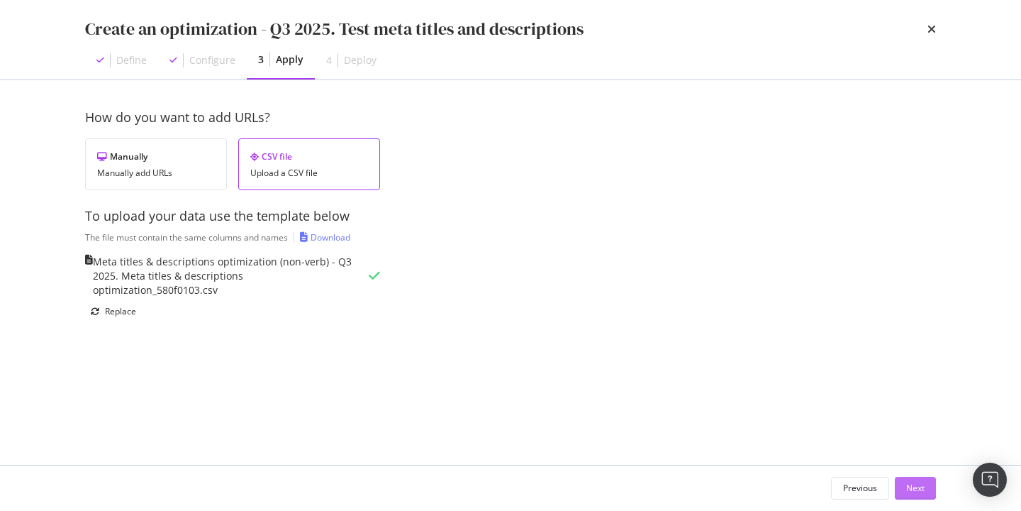
click at [922, 498] on button "Next" at bounding box center [915, 488] width 41 height 23
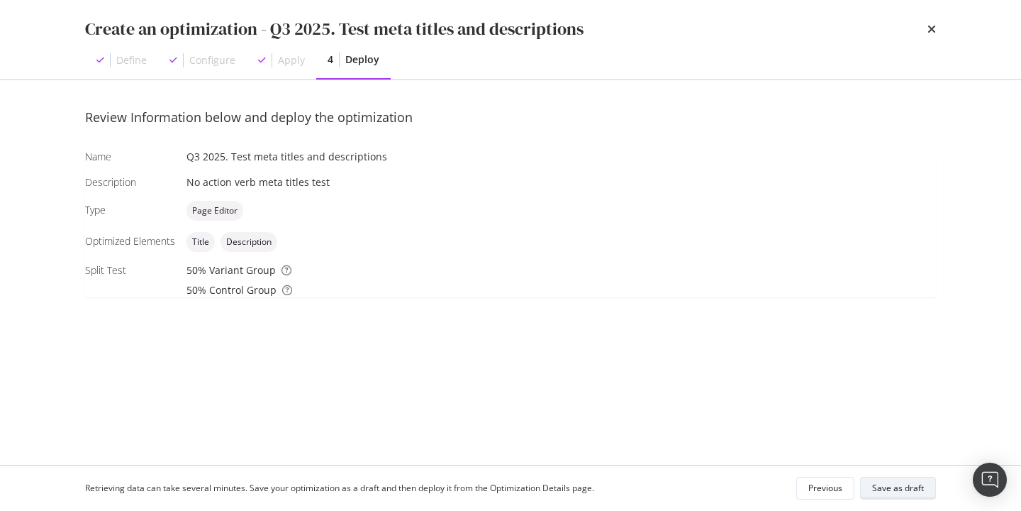
click at [888, 489] on div "Save as draft" at bounding box center [898, 487] width 52 height 12
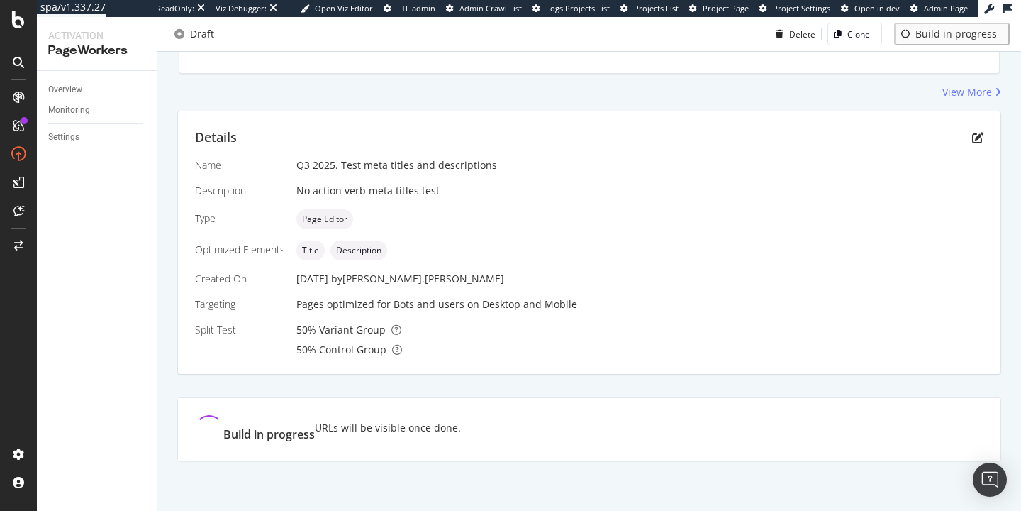
scroll to position [321, 0]
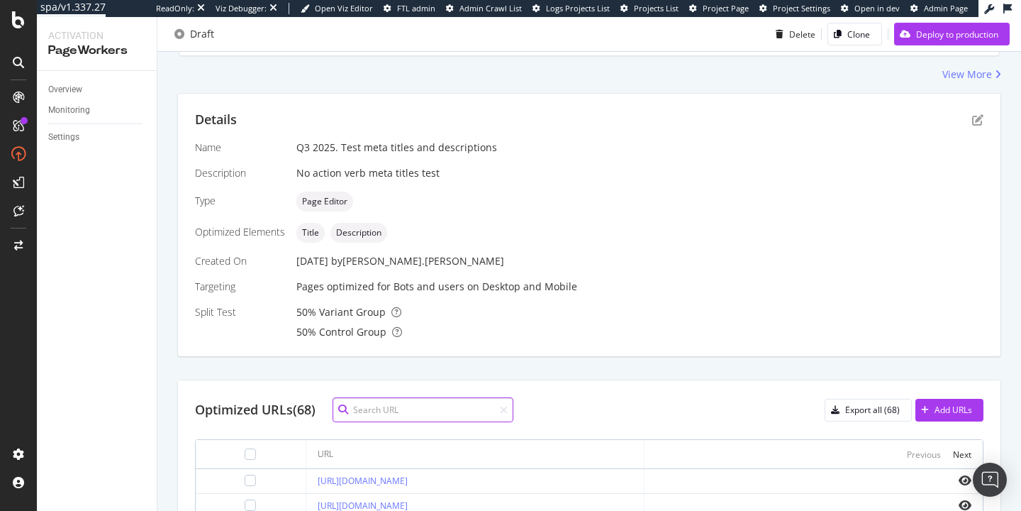
scroll to position [238, 0]
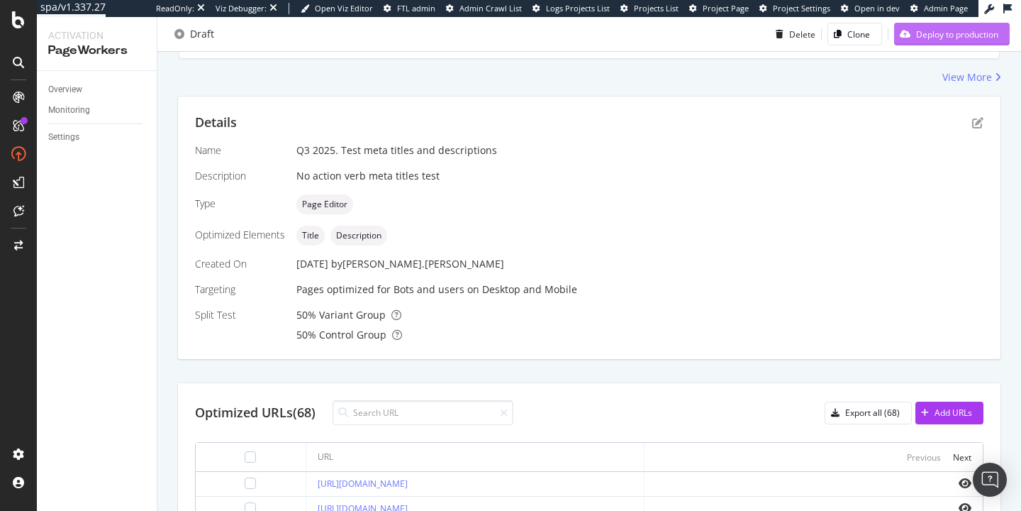
click at [938, 37] on div "Deploy to production" at bounding box center [957, 34] width 82 height 12
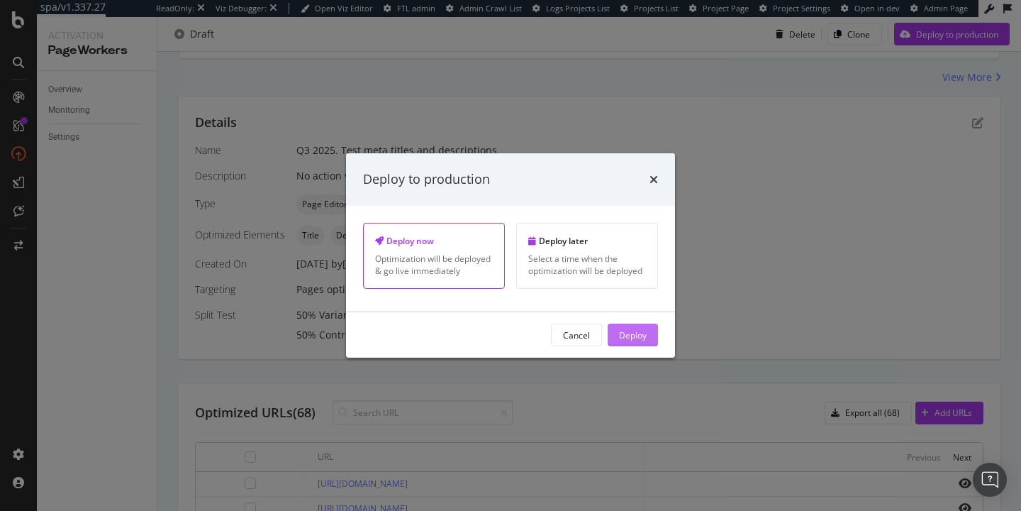
click at [637, 333] on div "Deploy" at bounding box center [633, 334] width 28 height 12
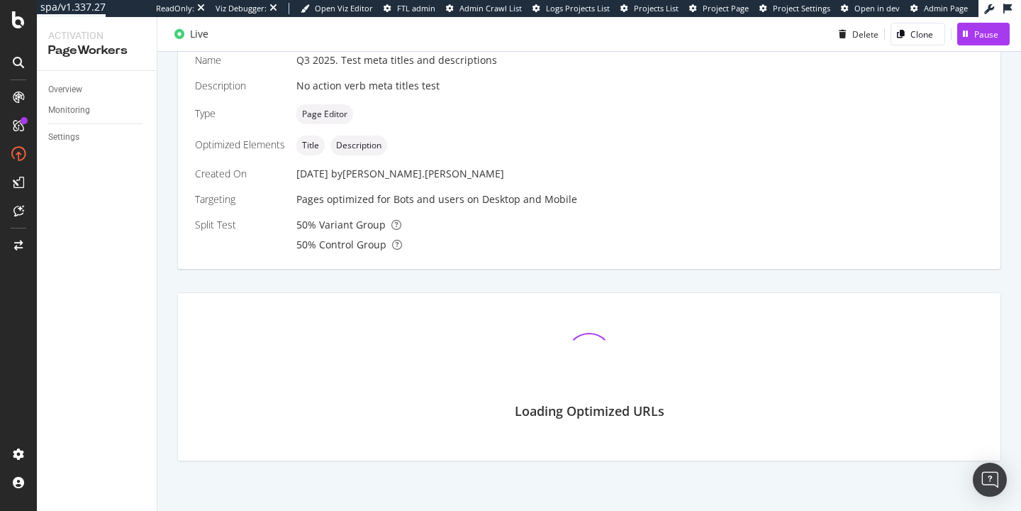
scroll to position [258, 0]
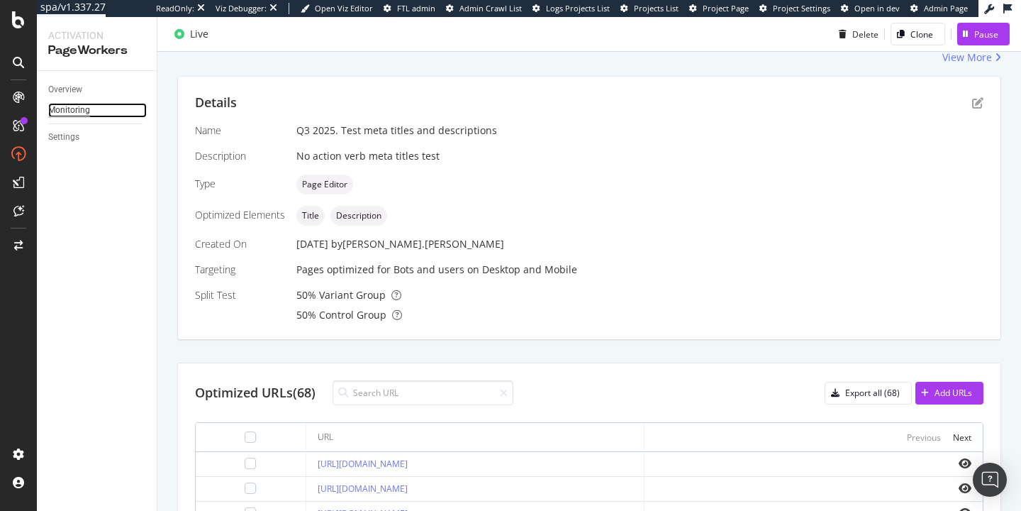
click at [52, 115] on div "Monitoring" at bounding box center [69, 110] width 42 height 15
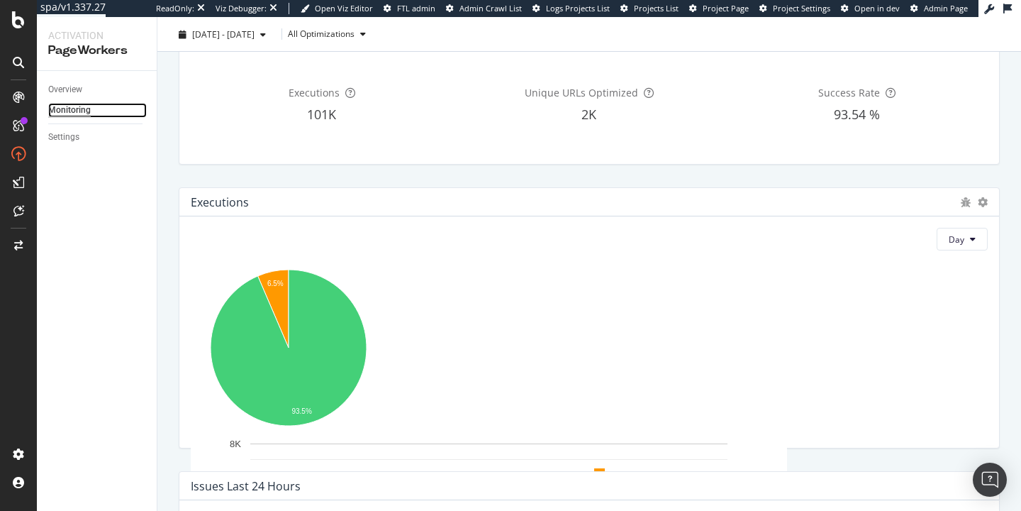
scroll to position [56, 0]
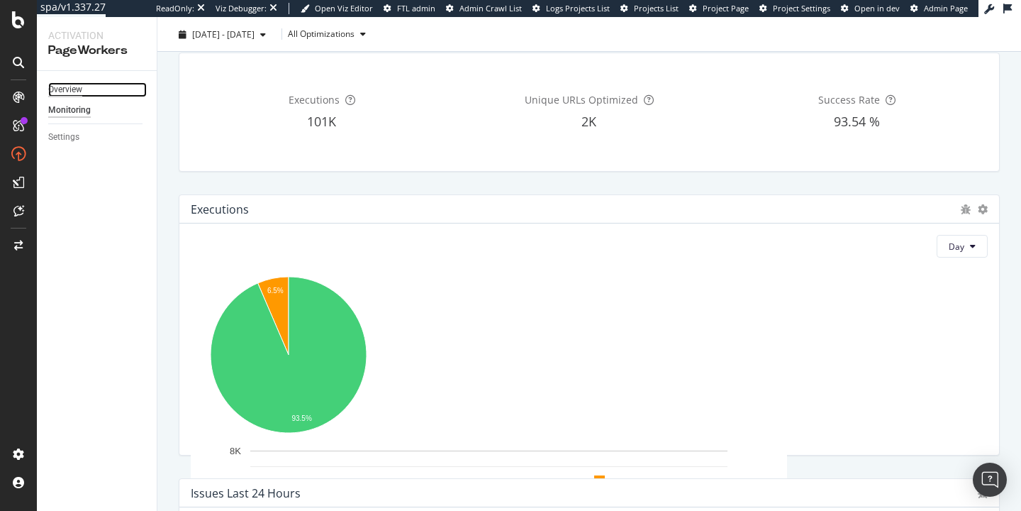
click at [70, 91] on div "Overview" at bounding box center [65, 89] width 34 height 15
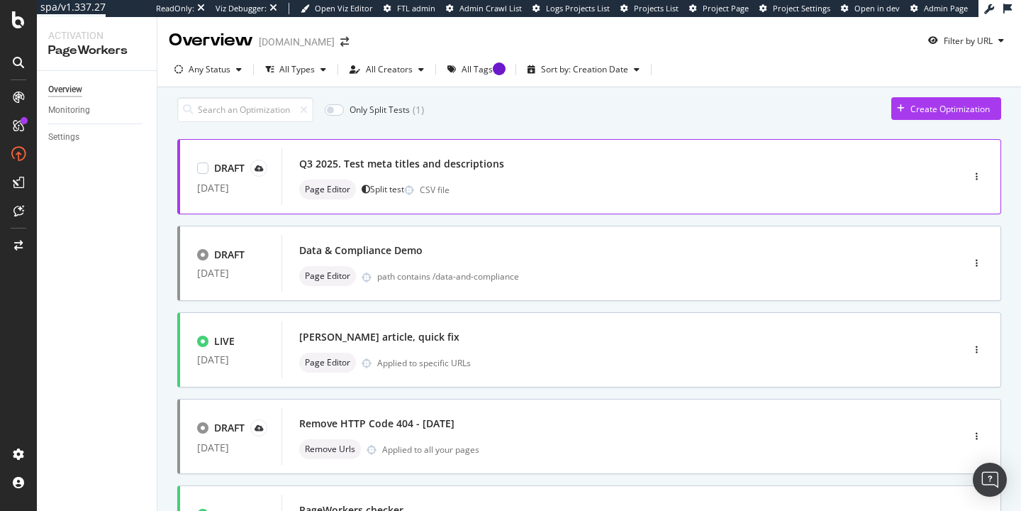
click at [536, 189] on div "Page Editor Split test CSV file" at bounding box center [600, 189] width 603 height 20
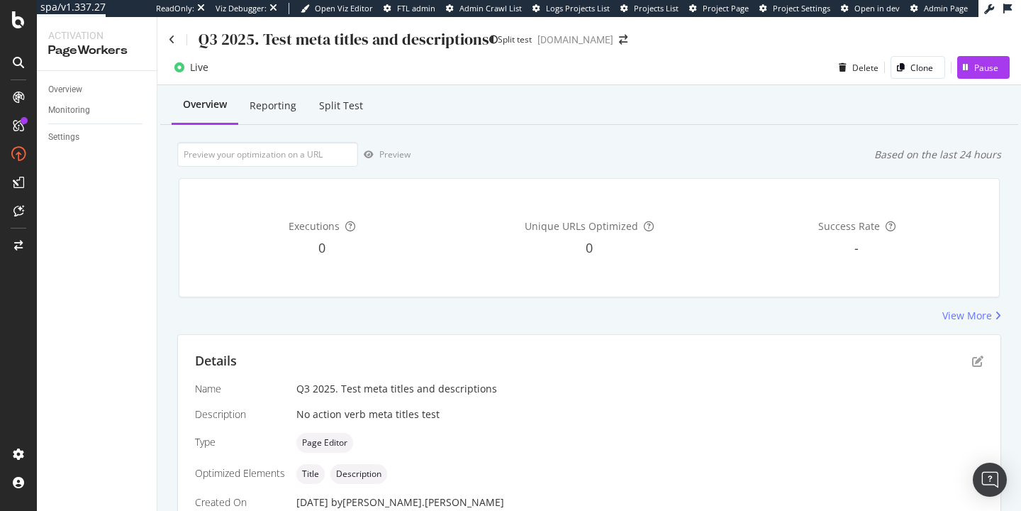
click at [334, 108] on div "Split Test" at bounding box center [341, 106] width 44 height 14
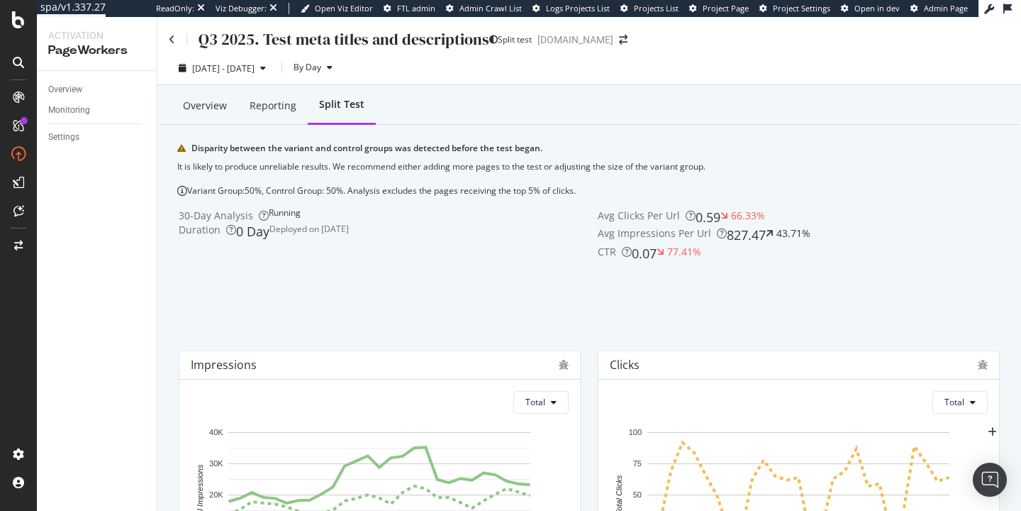
click at [246, 111] on div "Reporting" at bounding box center [272, 105] width 69 height 37
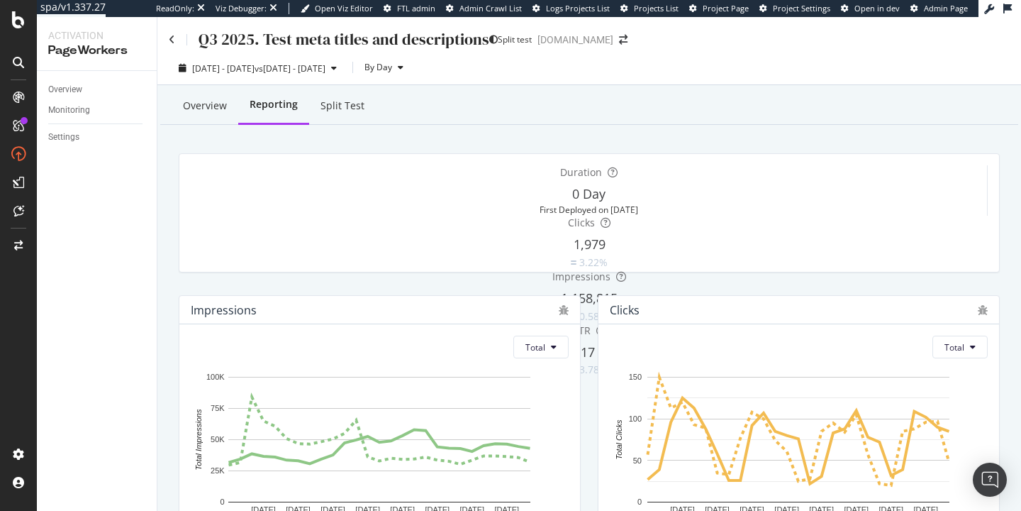
click at [336, 123] on div "Split Test" at bounding box center [342, 105] width 67 height 37
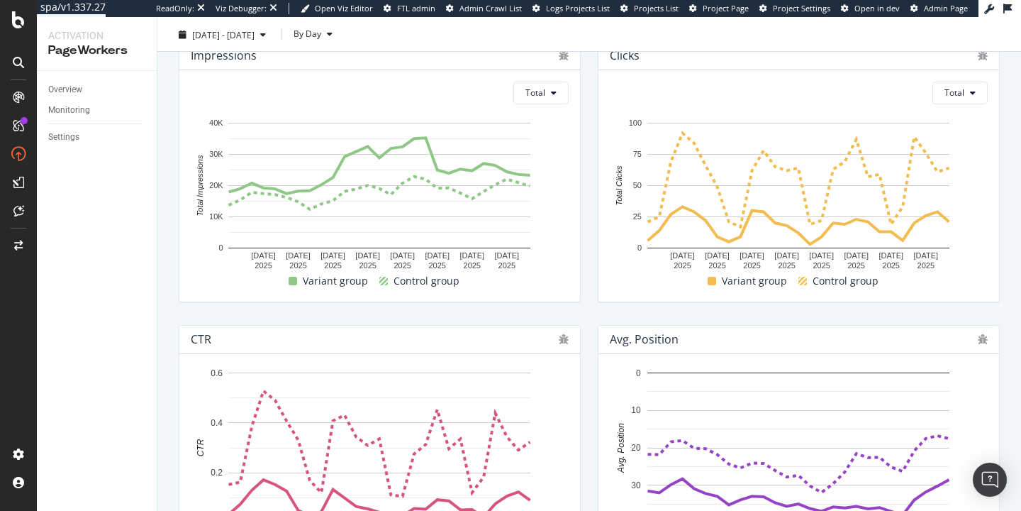
scroll to position [311, 0]
